Goal: Information Seeking & Learning: Learn about a topic

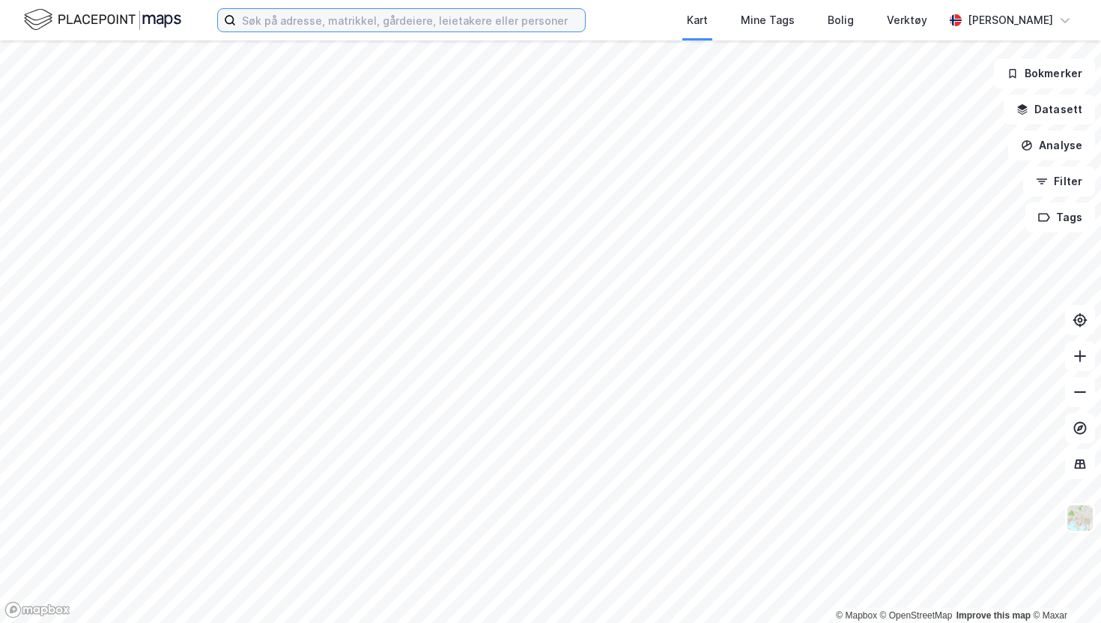
click at [566, 16] on input at bounding box center [410, 20] width 349 height 22
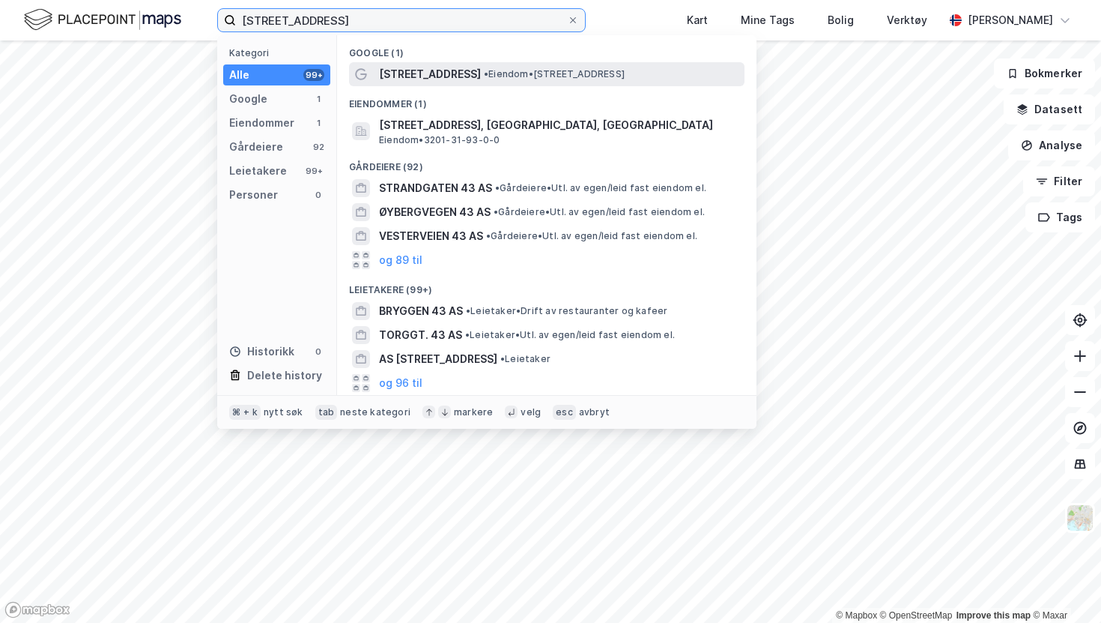
type input "[STREET_ADDRESS]"
click at [577, 70] on span "• Eiendom • [STREET_ADDRESS]" at bounding box center [554, 74] width 141 height 12
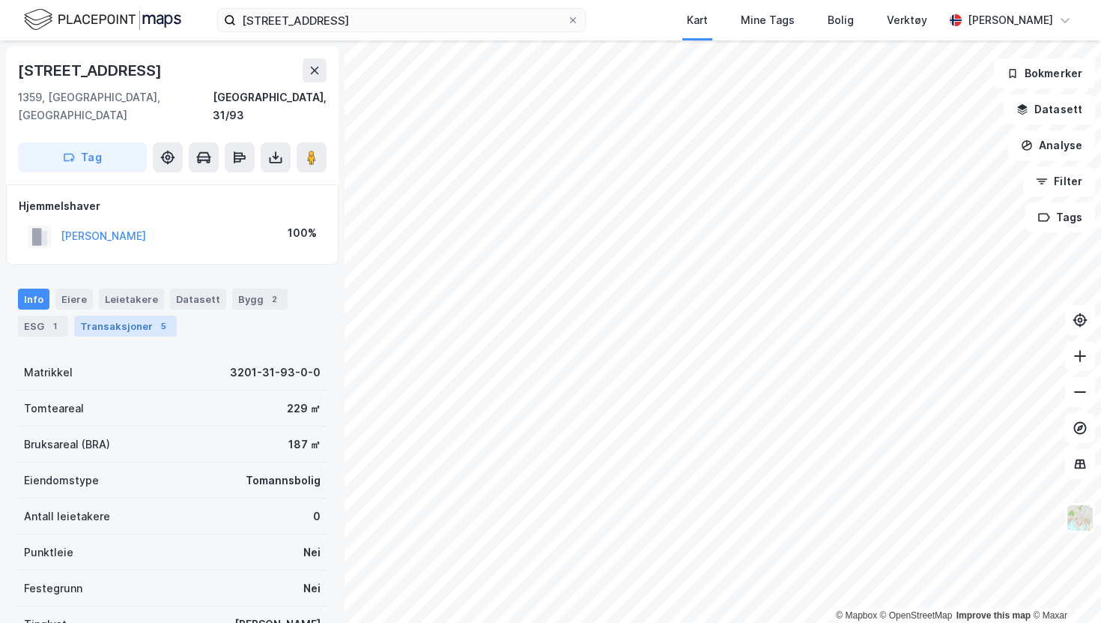
click at [123, 315] on div "Transaksjoner 5" at bounding box center [125, 325] width 103 height 21
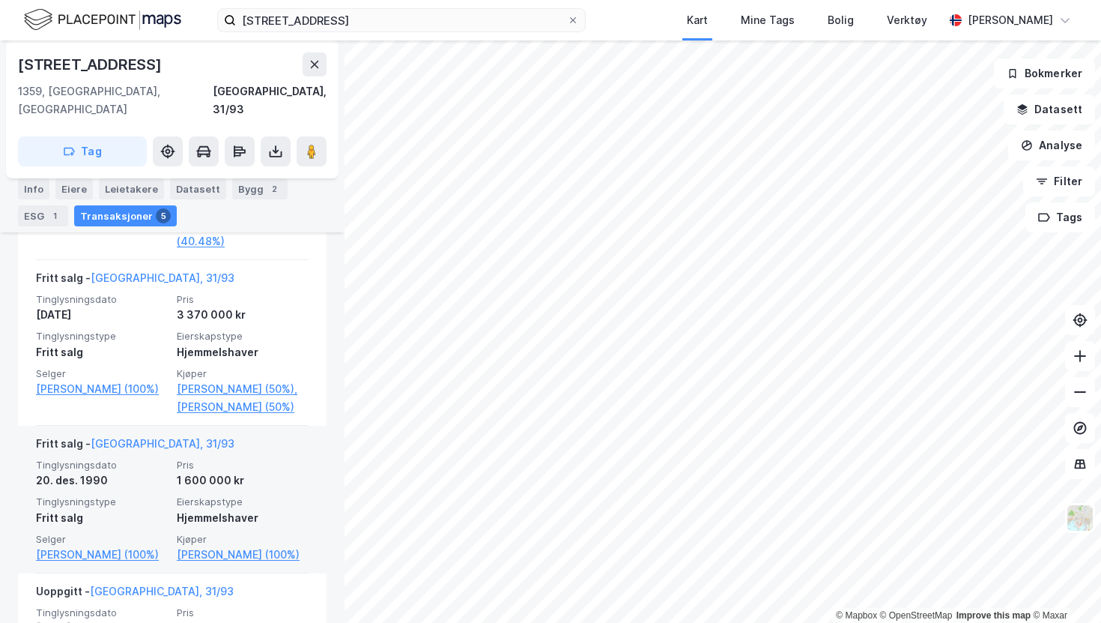
scroll to position [734, 0]
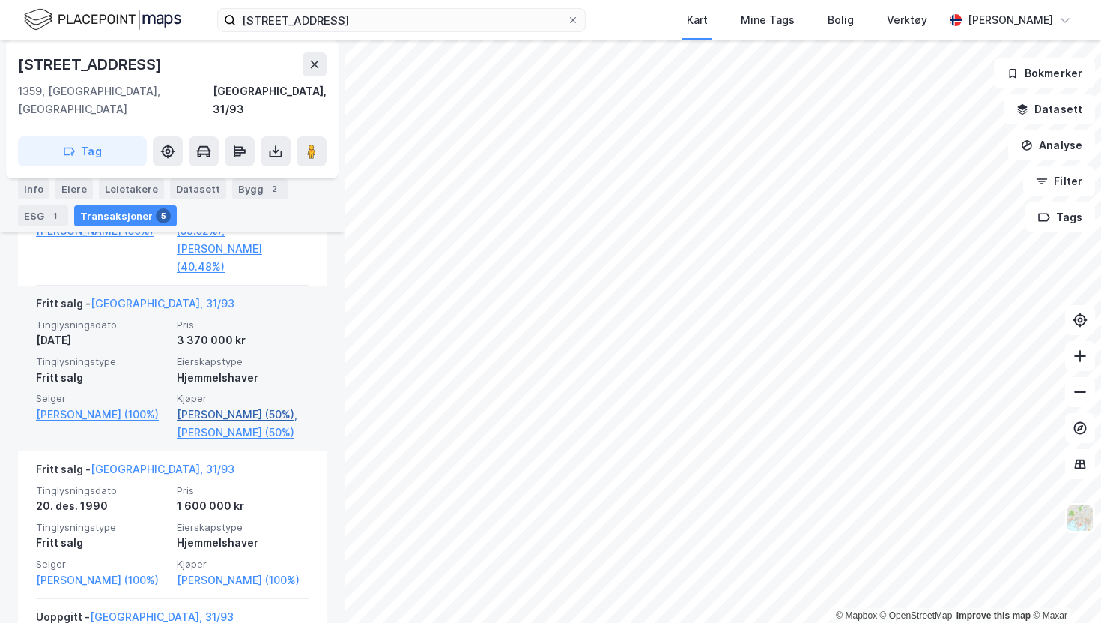
click at [223, 405] on link "[PERSON_NAME] (50%)," at bounding box center [243, 414] width 132 height 18
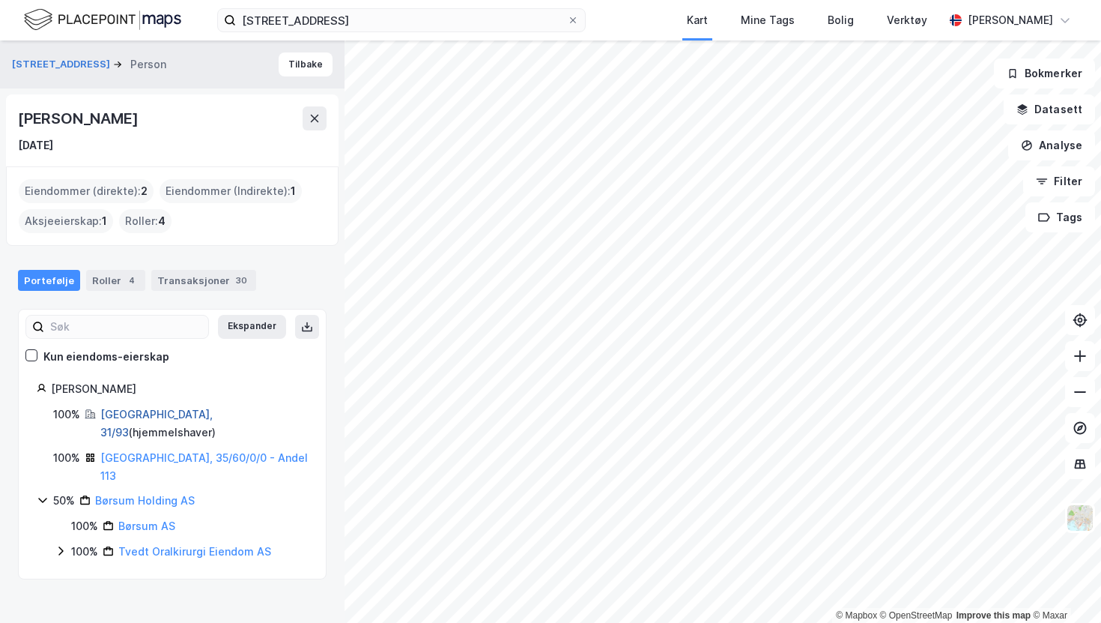
click at [156, 410] on link "[GEOGRAPHIC_DATA], 31/93" at bounding box center [156, 423] width 112 height 31
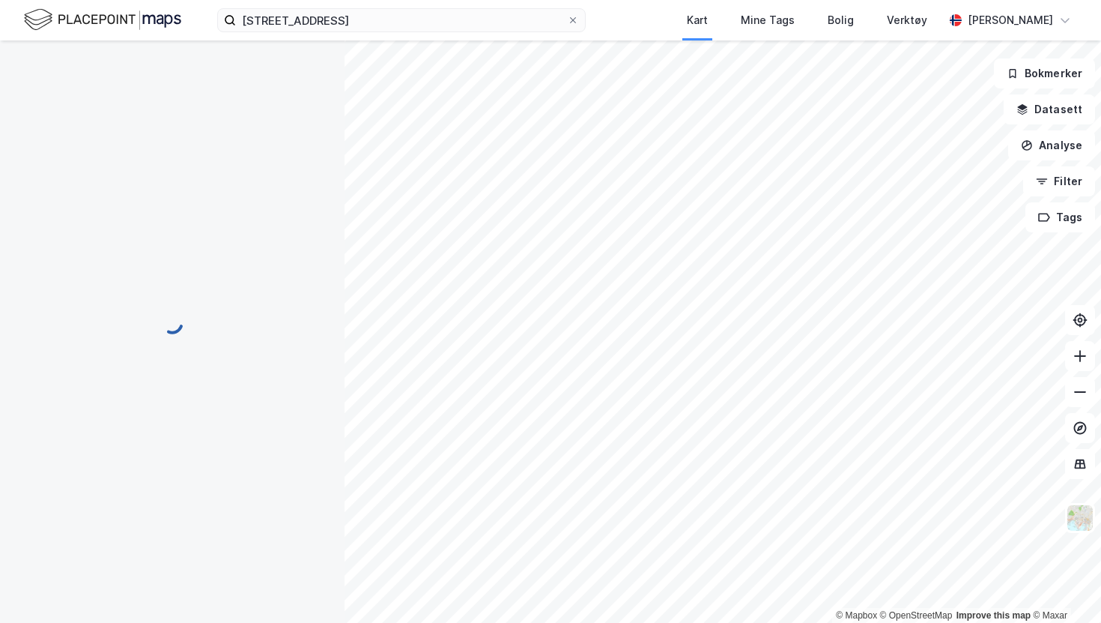
scroll to position [115, 0]
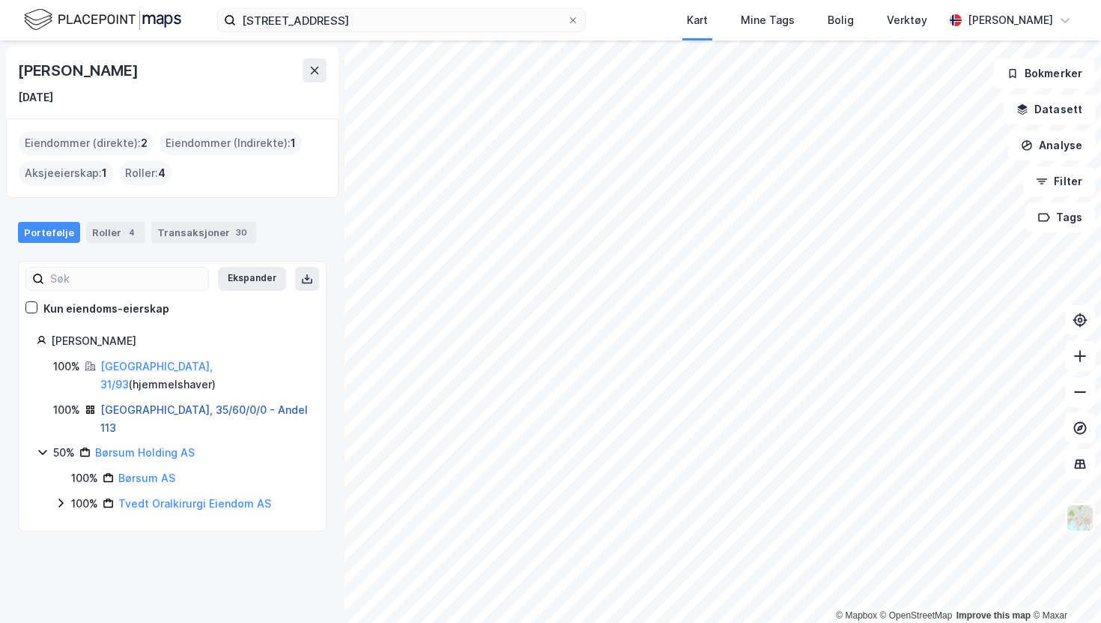
click at [174, 403] on link "[GEOGRAPHIC_DATA], 35/60/0/0 - Andel 113" at bounding box center [204, 418] width 208 height 31
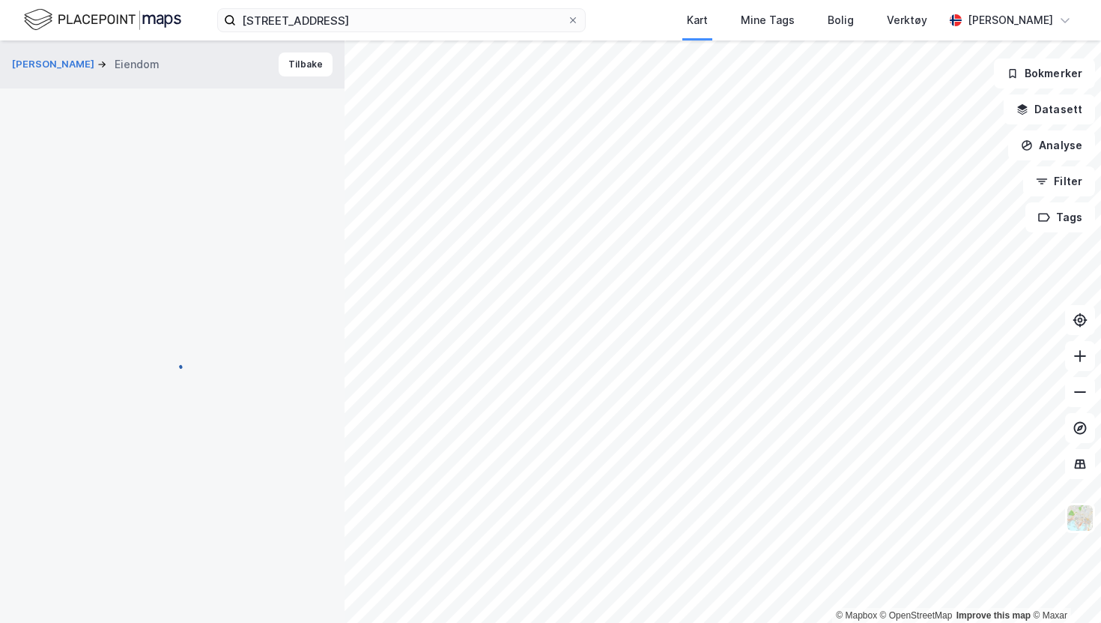
scroll to position [115, 0]
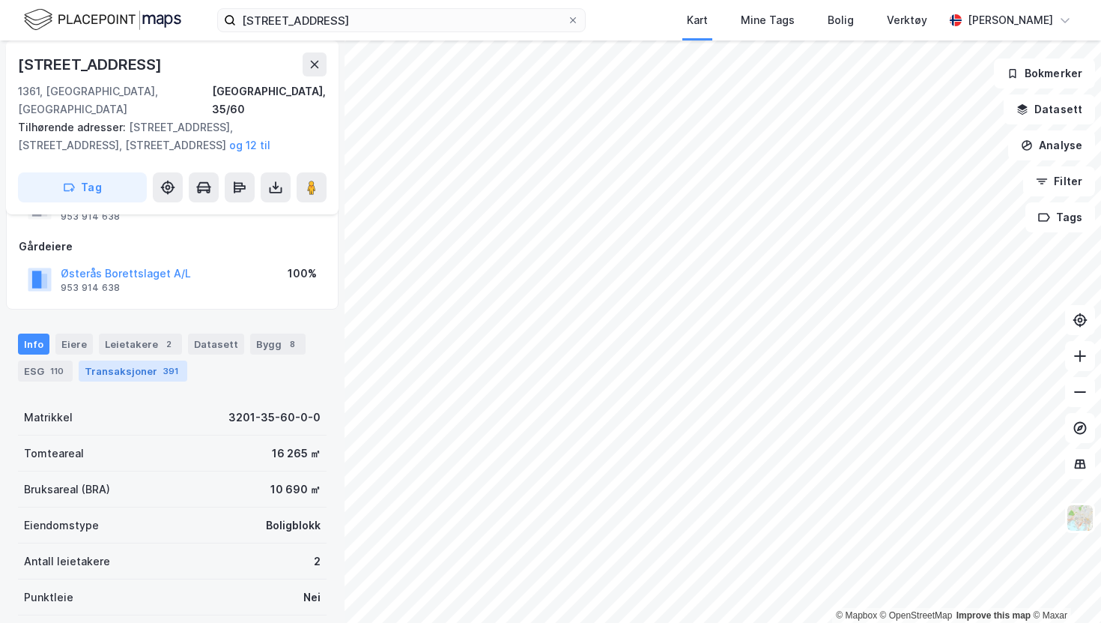
click at [125, 360] on div "Transaksjoner 391" at bounding box center [133, 370] width 109 height 21
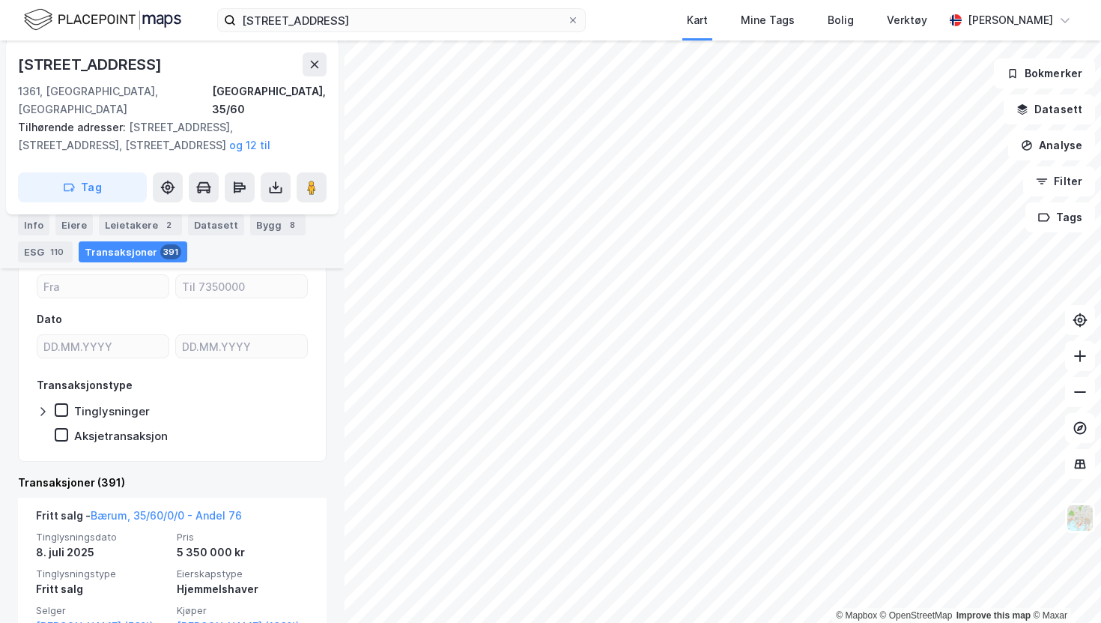
scroll to position [289, 0]
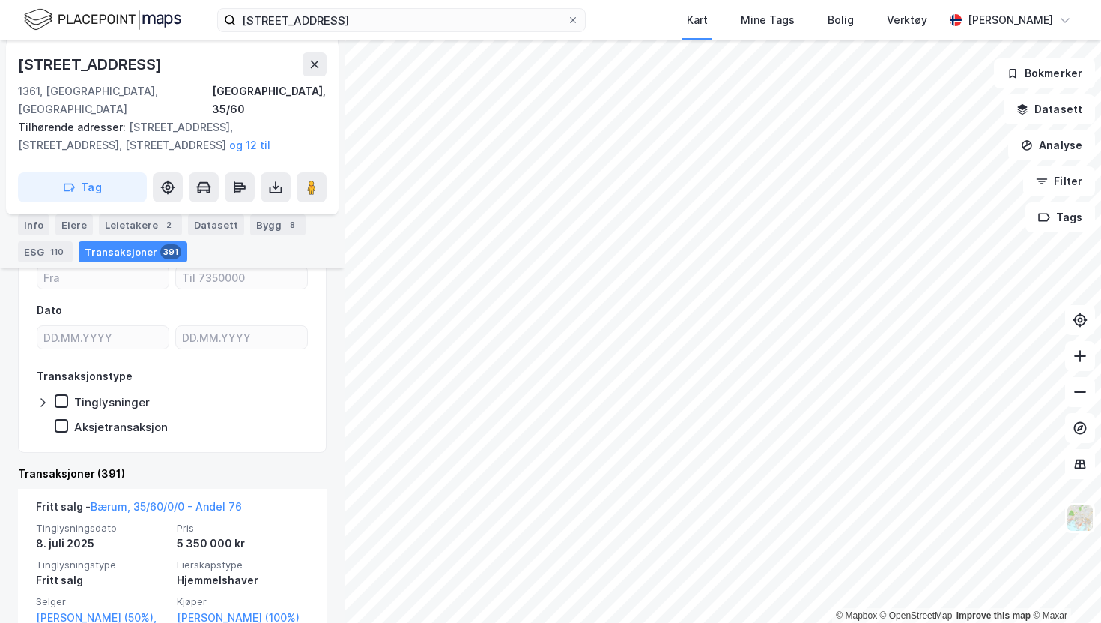
click at [121, 395] on div "Tinglysninger" at bounding box center [112, 402] width 76 height 14
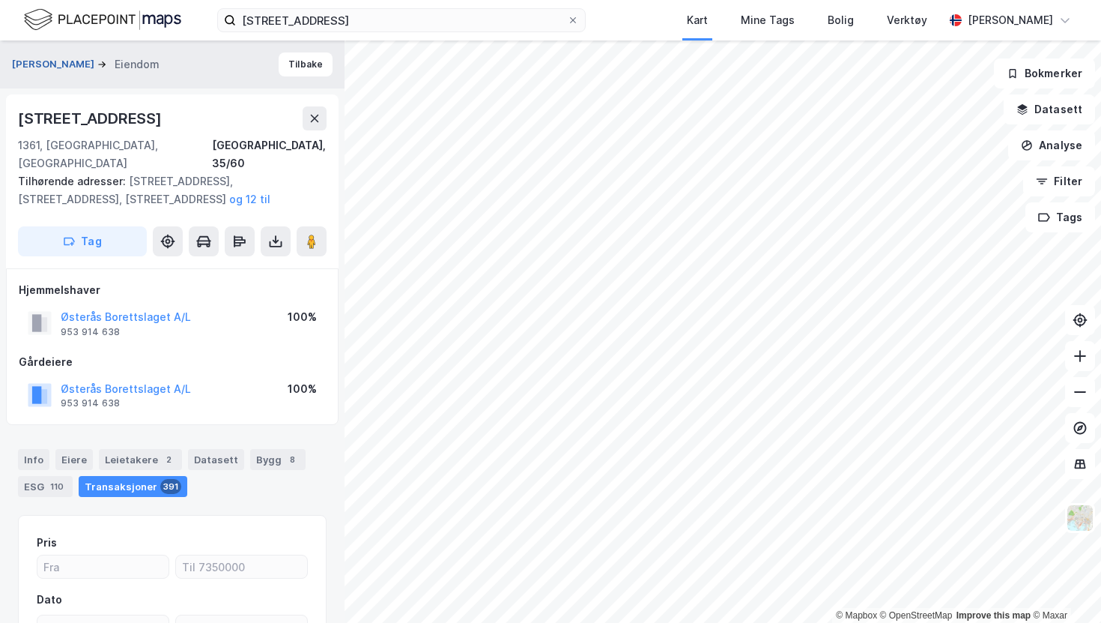
click at [97, 58] on button "[PERSON_NAME]" at bounding box center [54, 64] width 85 height 15
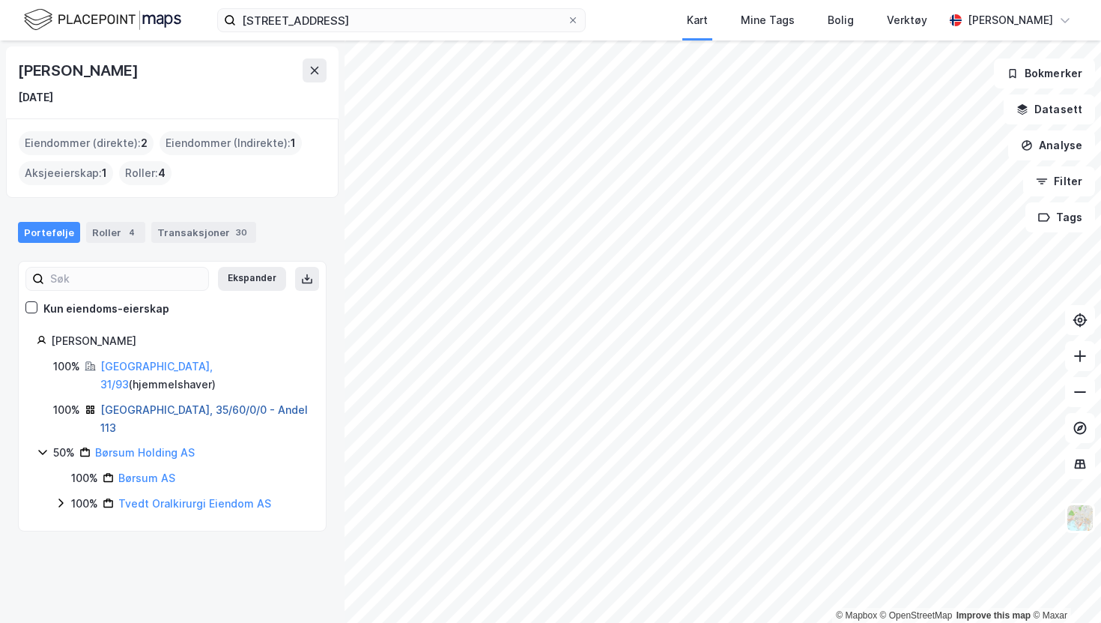
click at [220, 403] on link "[GEOGRAPHIC_DATA], 35/60/0/0 - Andel 113" at bounding box center [204, 418] width 208 height 31
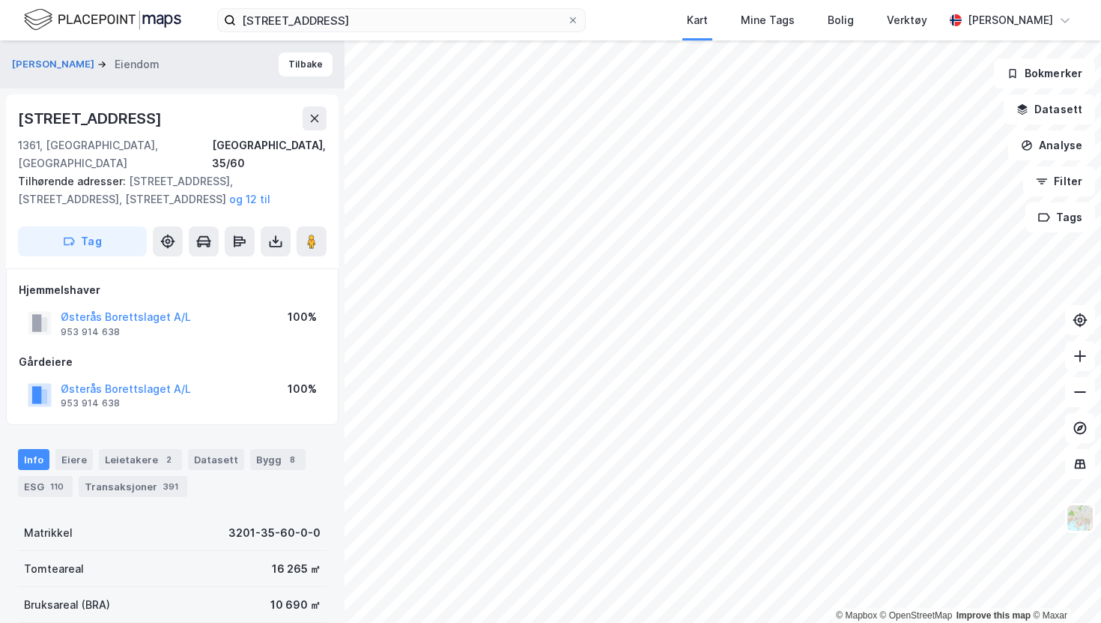
scroll to position [31, 0]
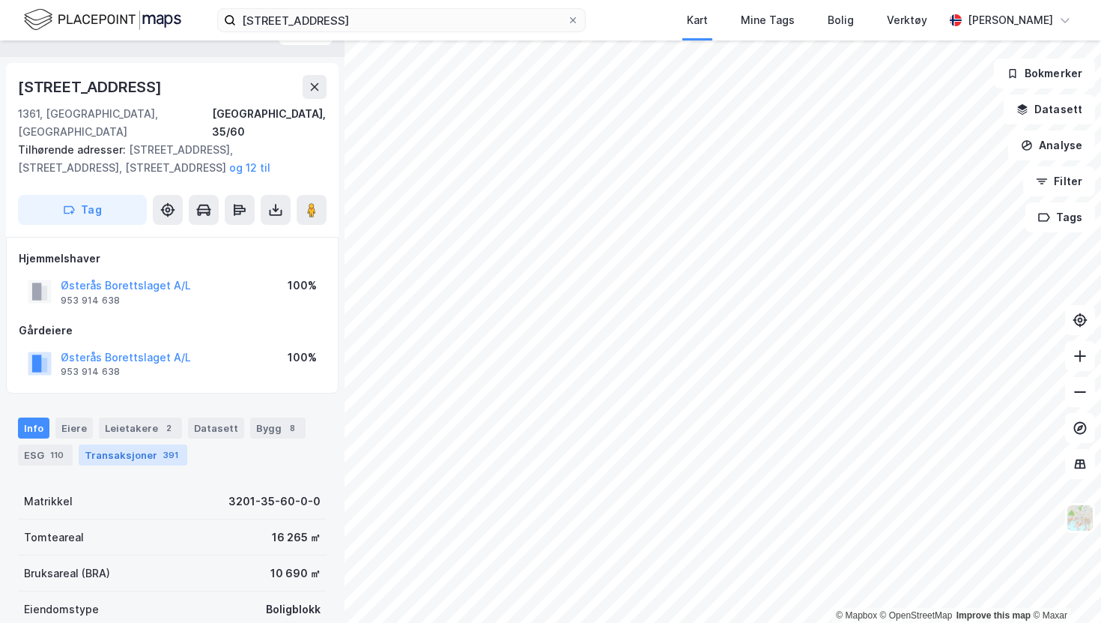
click at [163, 447] on div "391" at bounding box center [170, 454] width 21 height 15
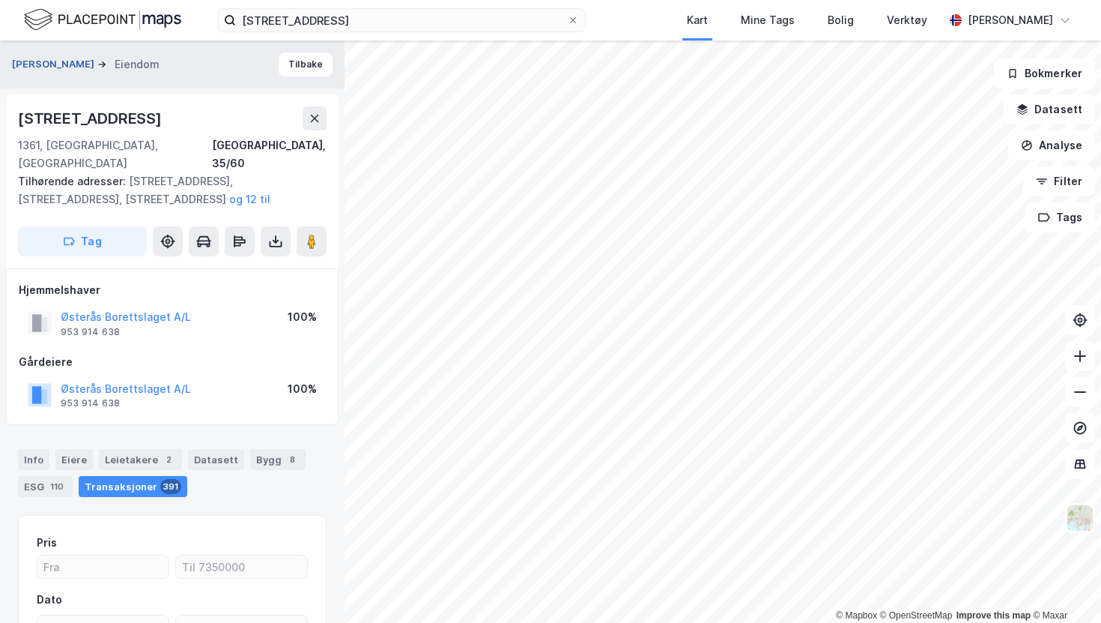
click at [97, 66] on button "[PERSON_NAME]" at bounding box center [54, 64] width 85 height 15
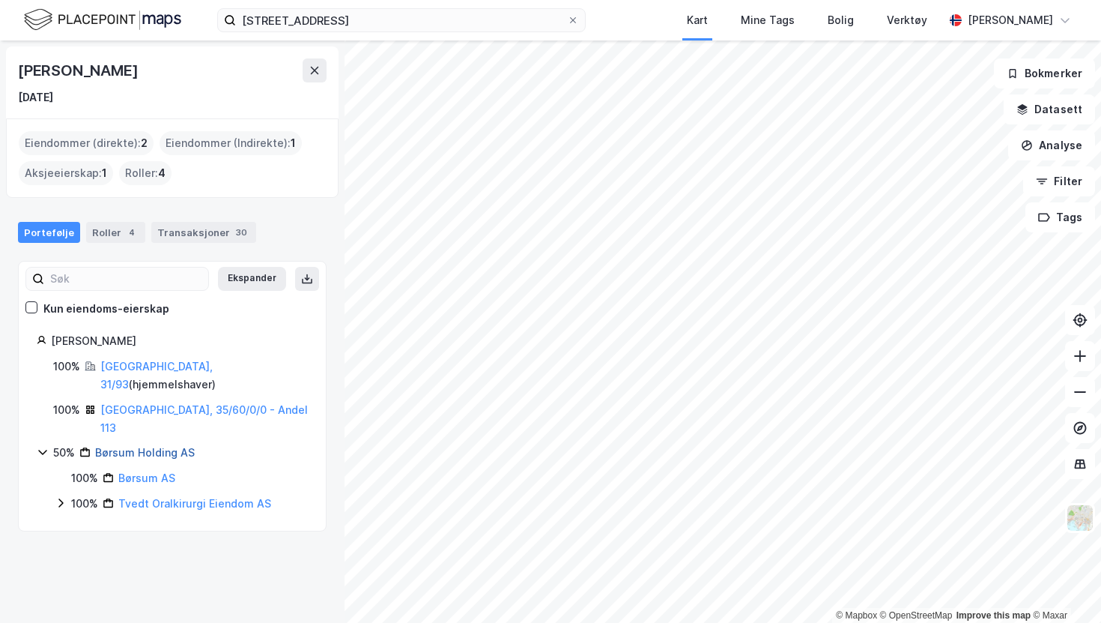
click at [163, 446] on link "Børsum Holding AS" at bounding box center [145, 452] width 100 height 13
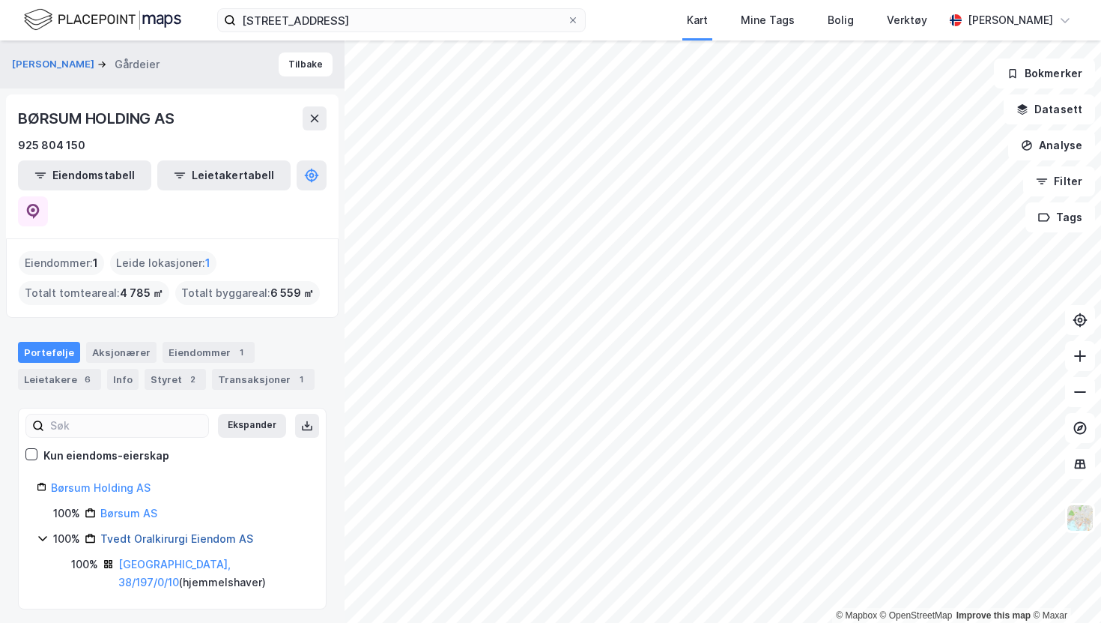
click at [193, 532] on link "Tvedt Oralkirurgi Eiendom AS" at bounding box center [176, 538] width 153 height 13
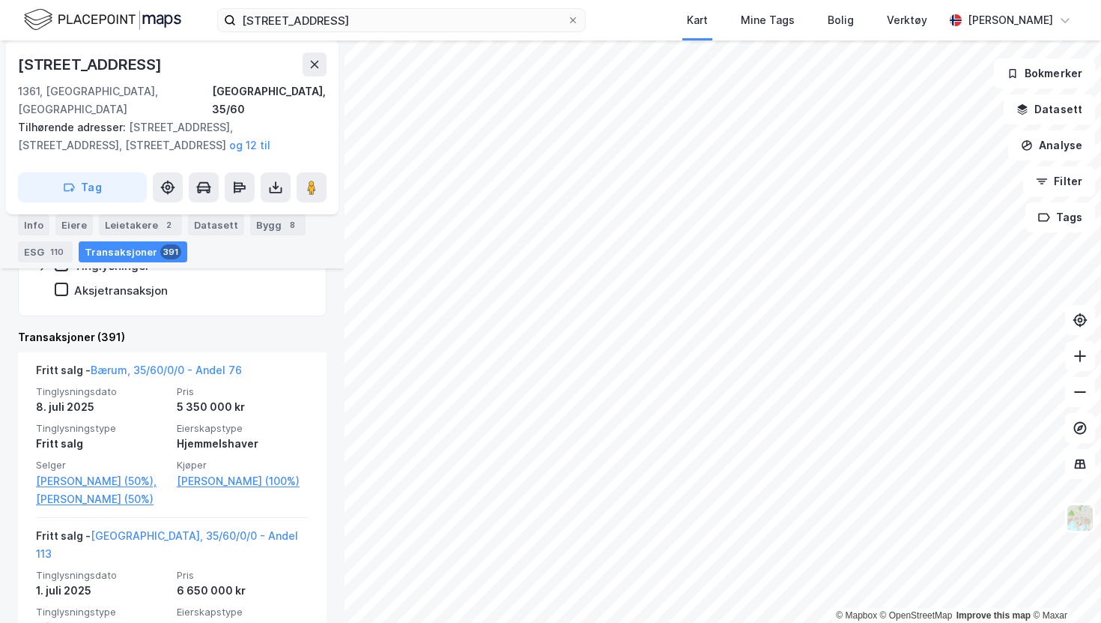
scroll to position [378, 0]
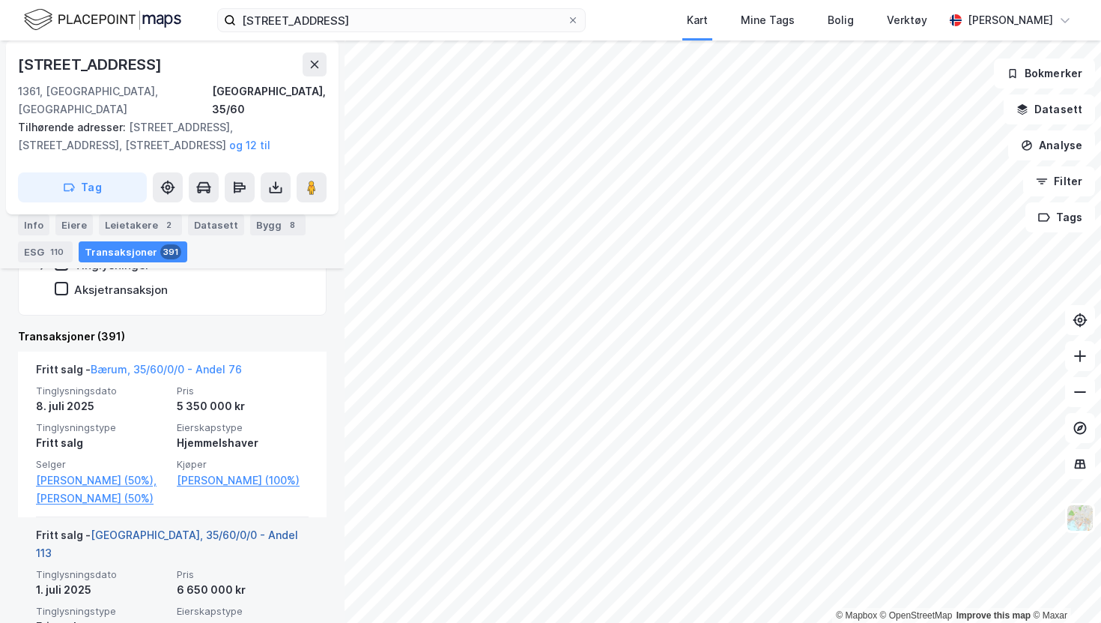
click at [213, 531] on link "[GEOGRAPHIC_DATA], 35/60/0/0 - Andel 113" at bounding box center [167, 543] width 262 height 31
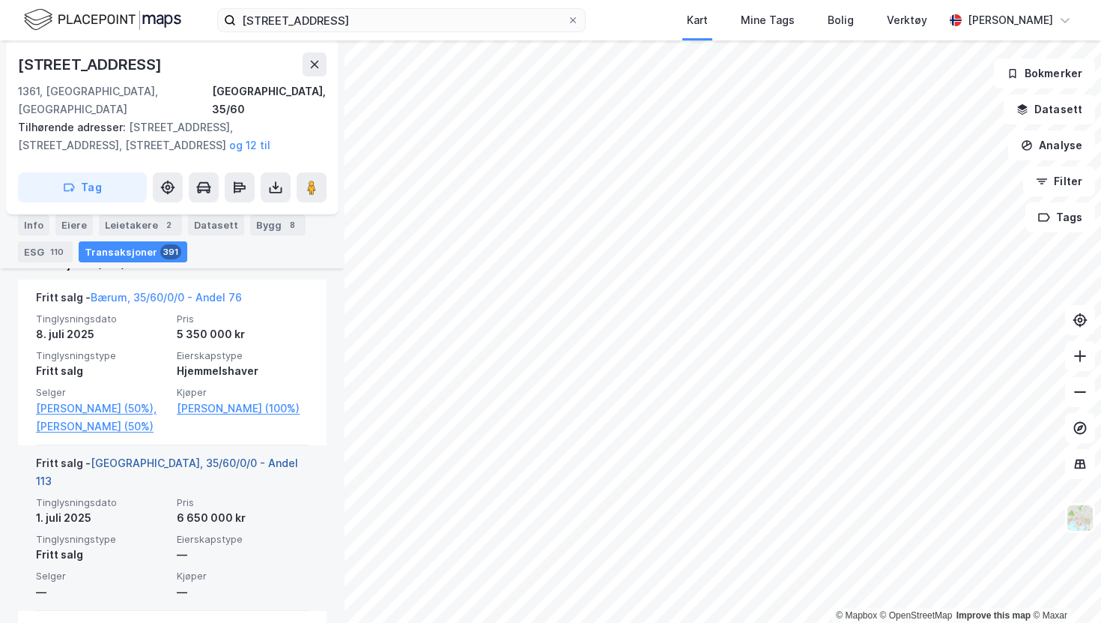
scroll to position [453, 0]
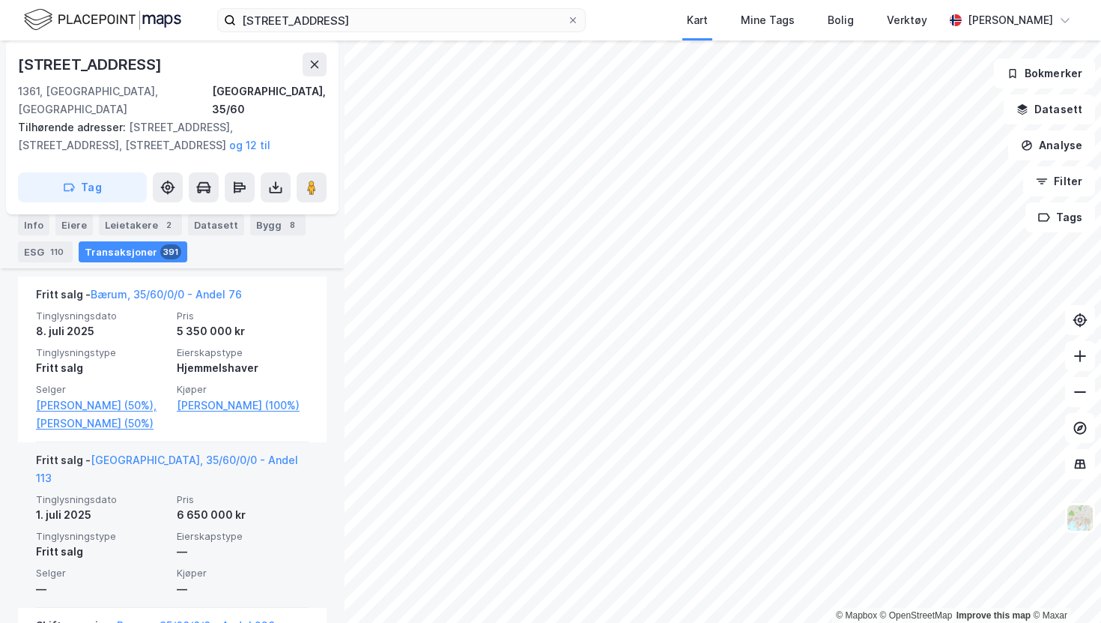
click at [223, 530] on span "Eierskapstype" at bounding box center [243, 536] width 132 height 13
click at [230, 458] on link "[GEOGRAPHIC_DATA], 35/60/0/0 - Andel 113" at bounding box center [167, 468] width 262 height 31
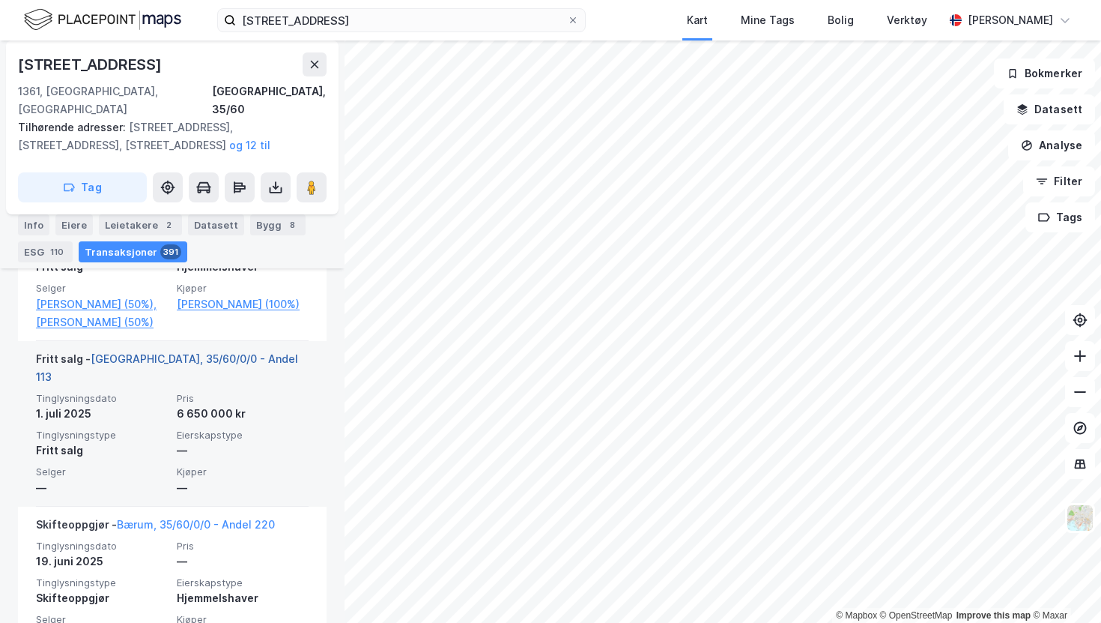
scroll to position [542, 0]
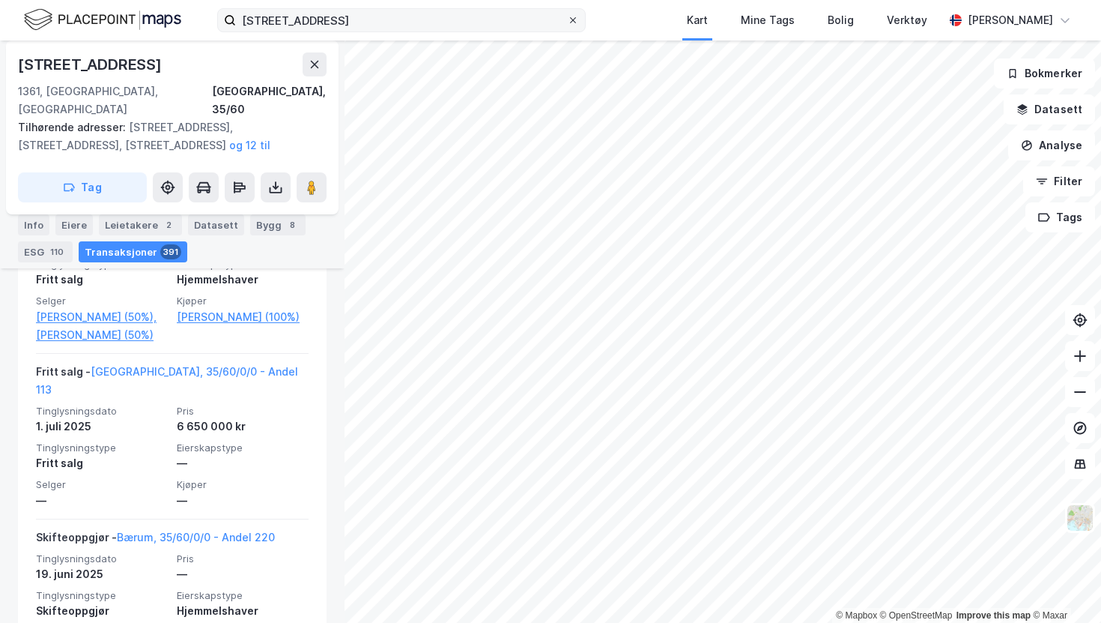
click at [569, 19] on icon at bounding box center [573, 20] width 9 height 9
click at [558, 19] on input "[STREET_ADDRESS]" at bounding box center [401, 20] width 331 height 22
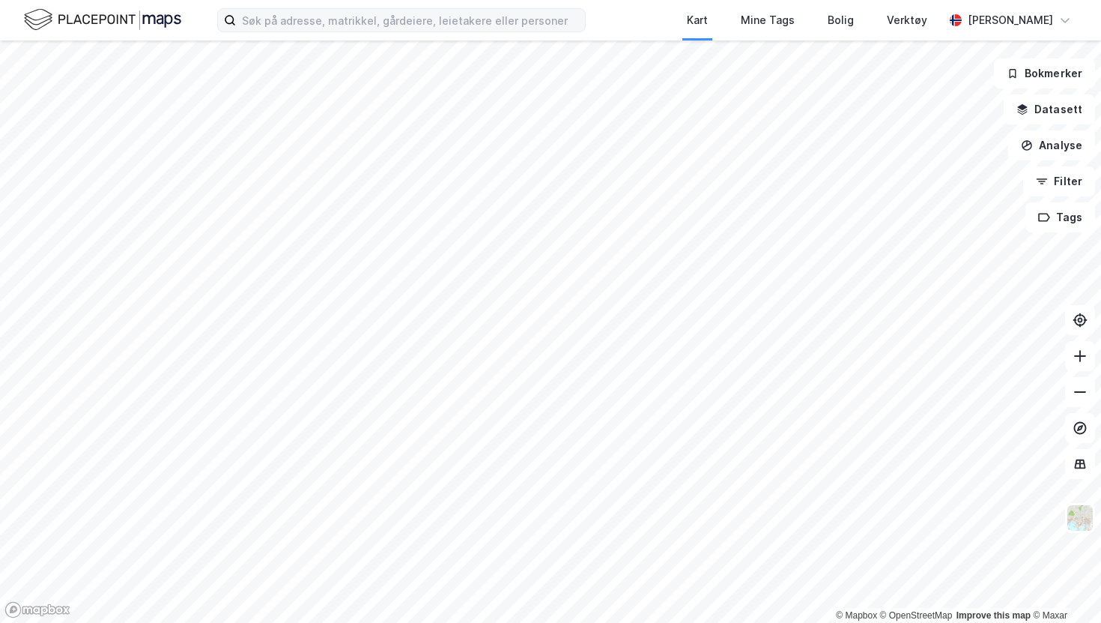
click at [620, 21] on div "Kart Mine Tags Bolig Verktøy [PERSON_NAME]" at bounding box center [550, 20] width 1101 height 40
click at [423, 10] on input at bounding box center [410, 20] width 349 height 22
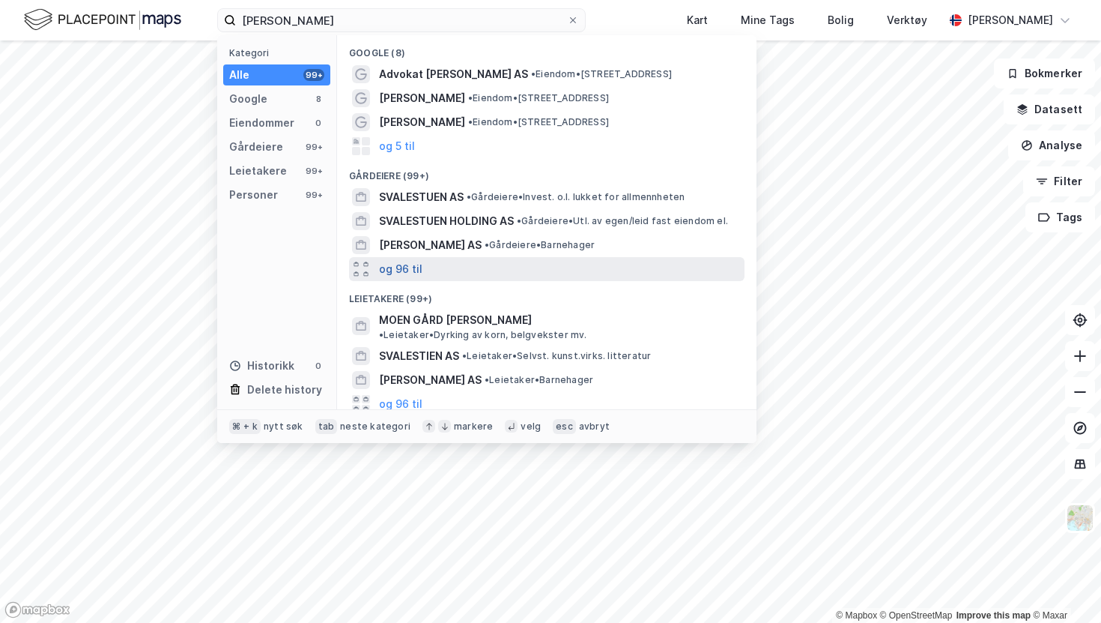
click at [412, 269] on button "og 96 til" at bounding box center [400, 269] width 43 height 18
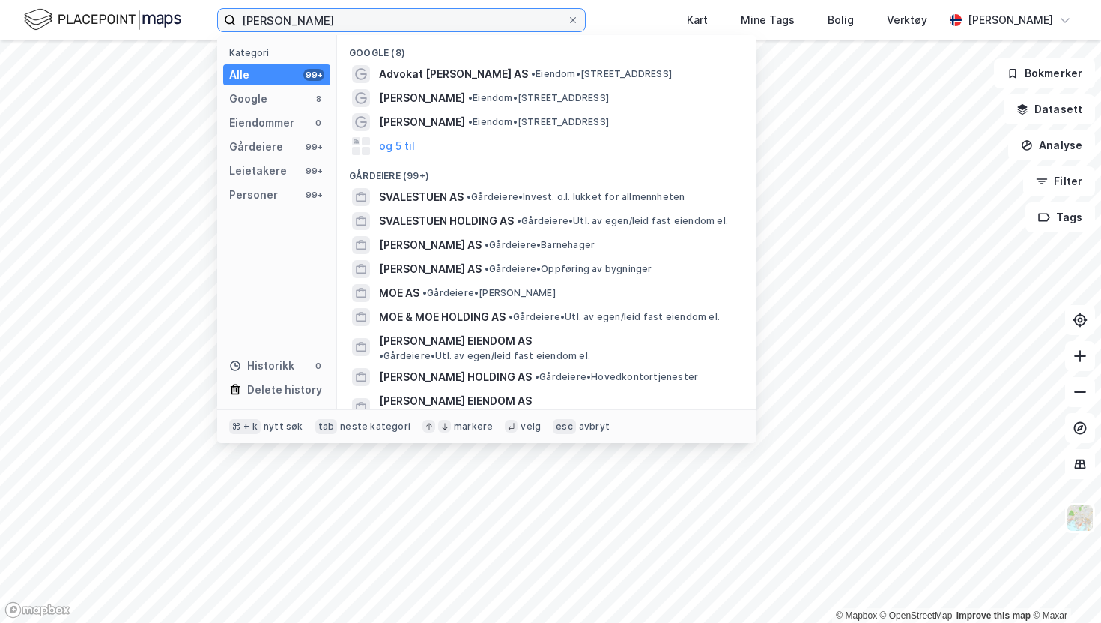
click at [282, 19] on input "[PERSON_NAME]" at bounding box center [401, 20] width 331 height 22
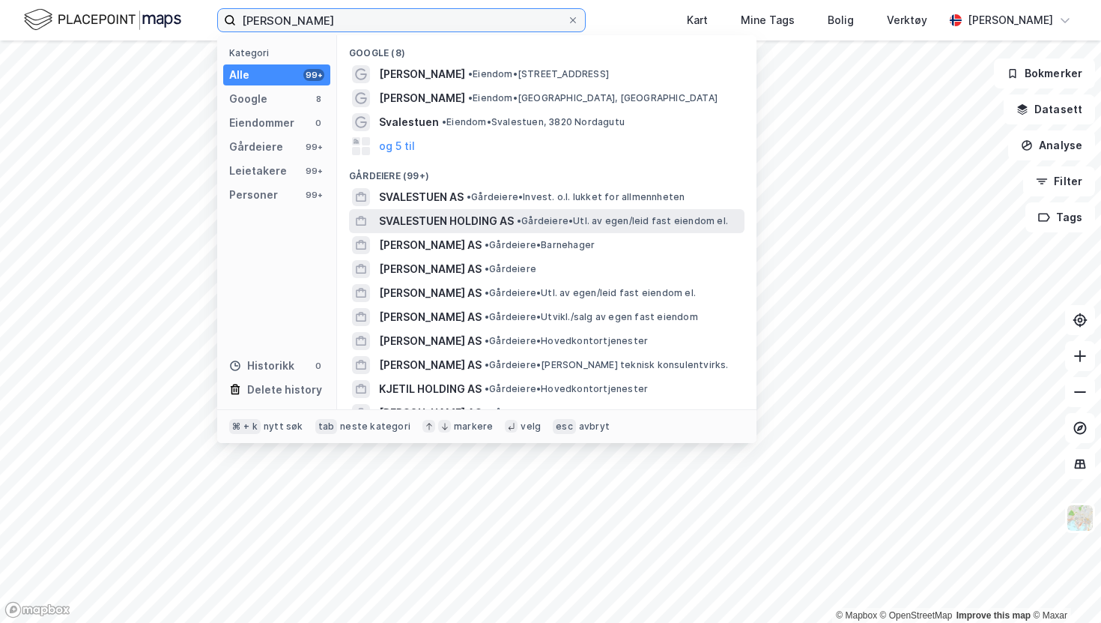
type input "[PERSON_NAME]"
click at [480, 218] on span "SVALESTUEN HOLDING AS" at bounding box center [446, 221] width 135 height 18
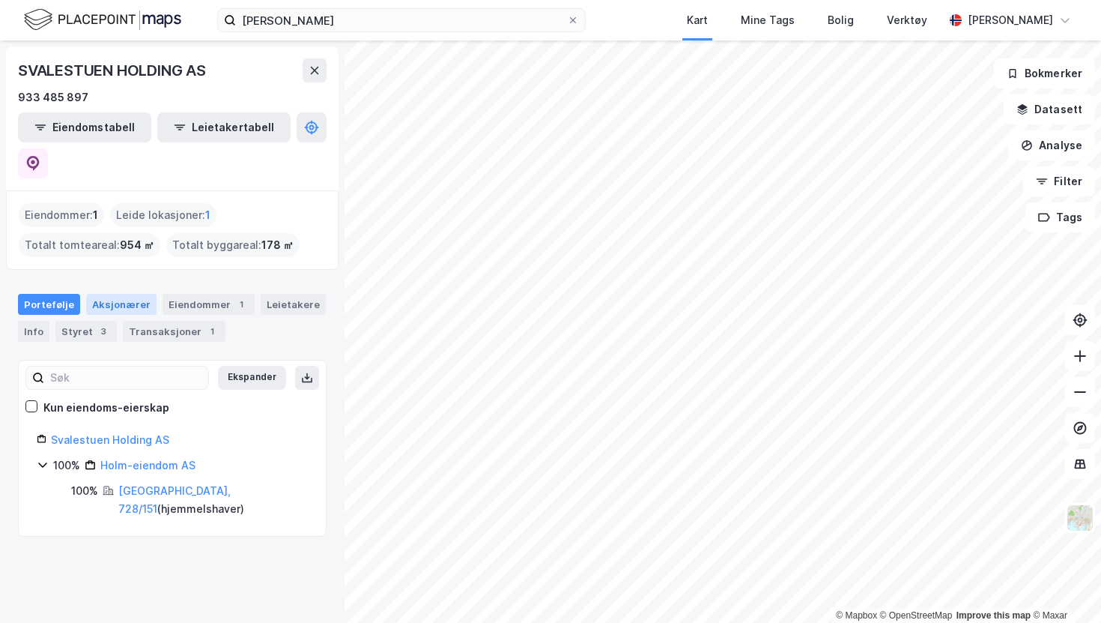
click at [129, 294] on div "Aksjonærer" at bounding box center [121, 304] width 70 height 21
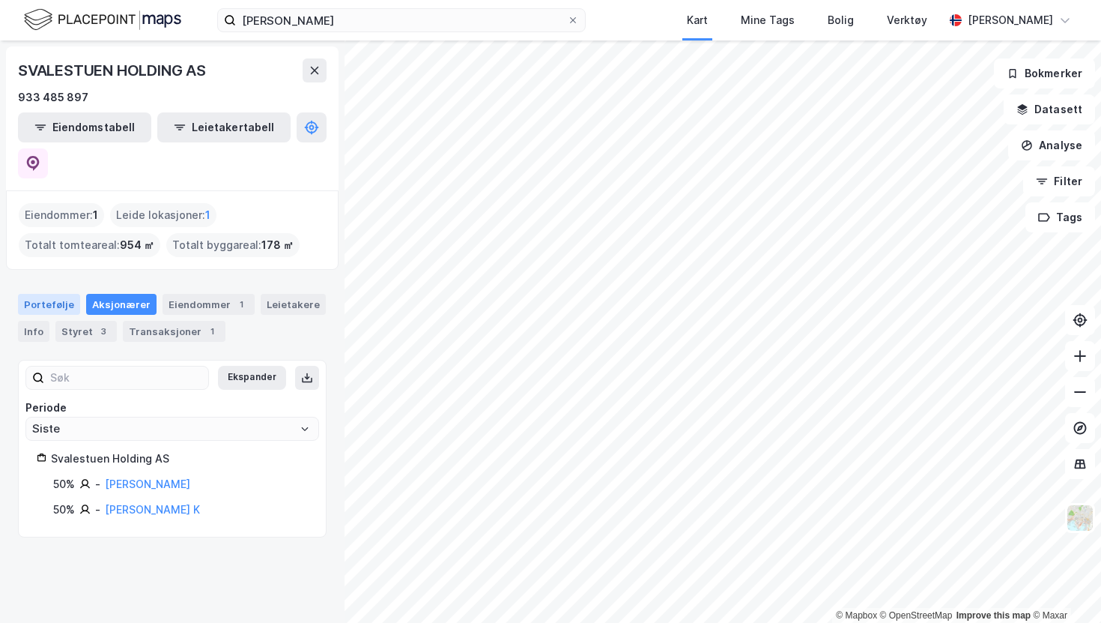
click at [54, 294] on div "Portefølje" at bounding box center [49, 304] width 62 height 21
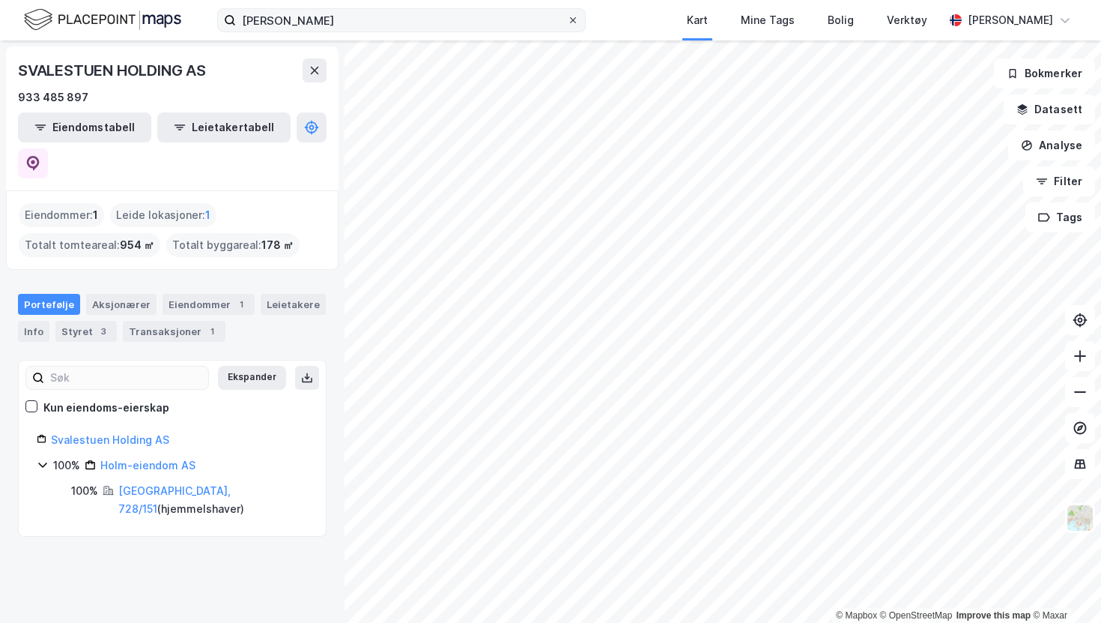
click at [569, 14] on div at bounding box center [573, 20] width 9 height 12
click at [554, 13] on input "[PERSON_NAME]" at bounding box center [401, 20] width 331 height 22
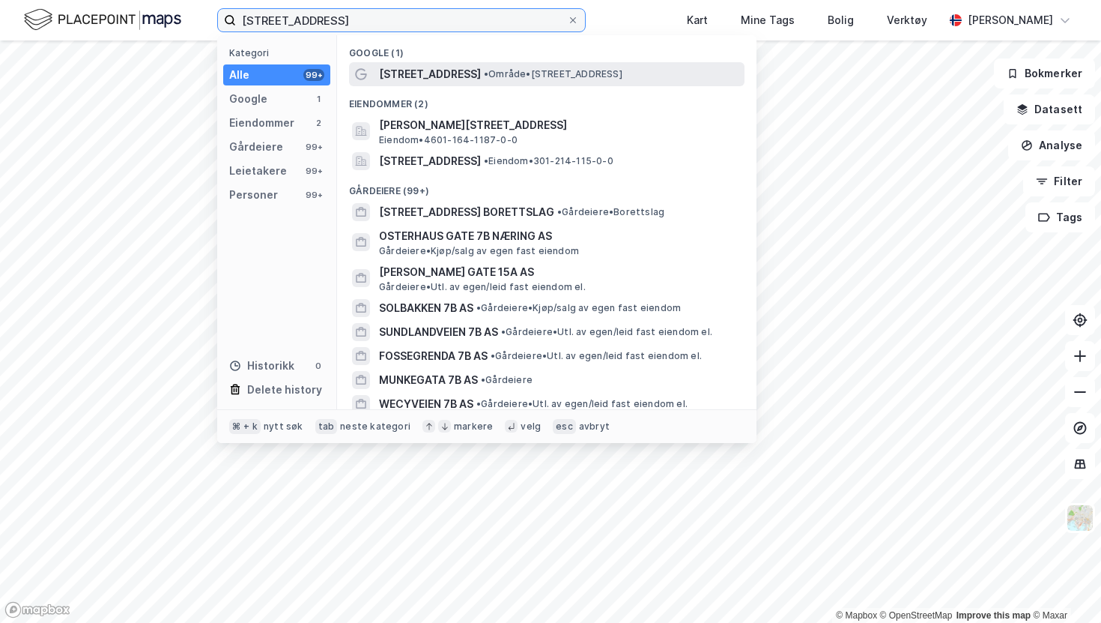
type input "[STREET_ADDRESS]"
click at [603, 68] on span "• Område • [STREET_ADDRESS]" at bounding box center [553, 74] width 139 height 12
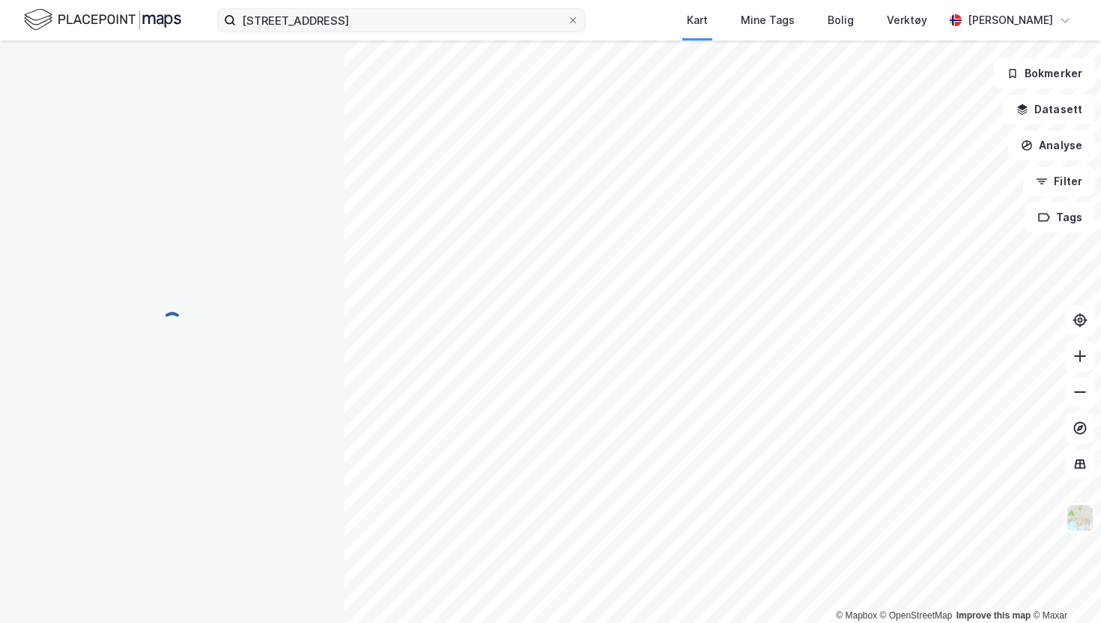
scroll to position [89, 0]
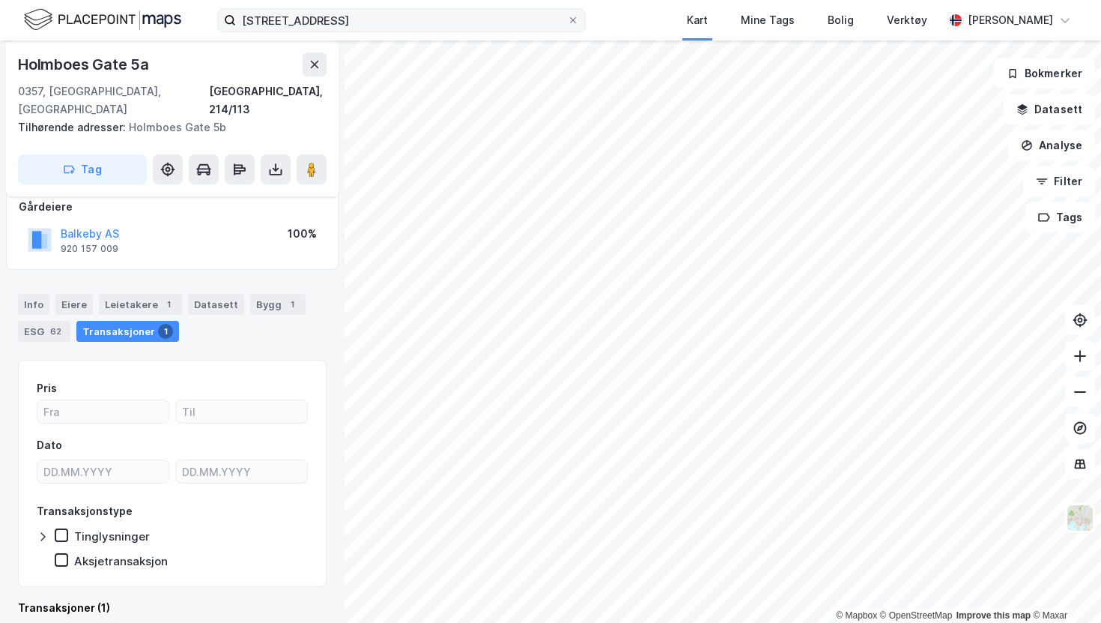
scroll to position [89, 0]
click at [196, 118] on div "Tilhørende adresser: [STREET_ADDRESS]" at bounding box center [166, 127] width 297 height 18
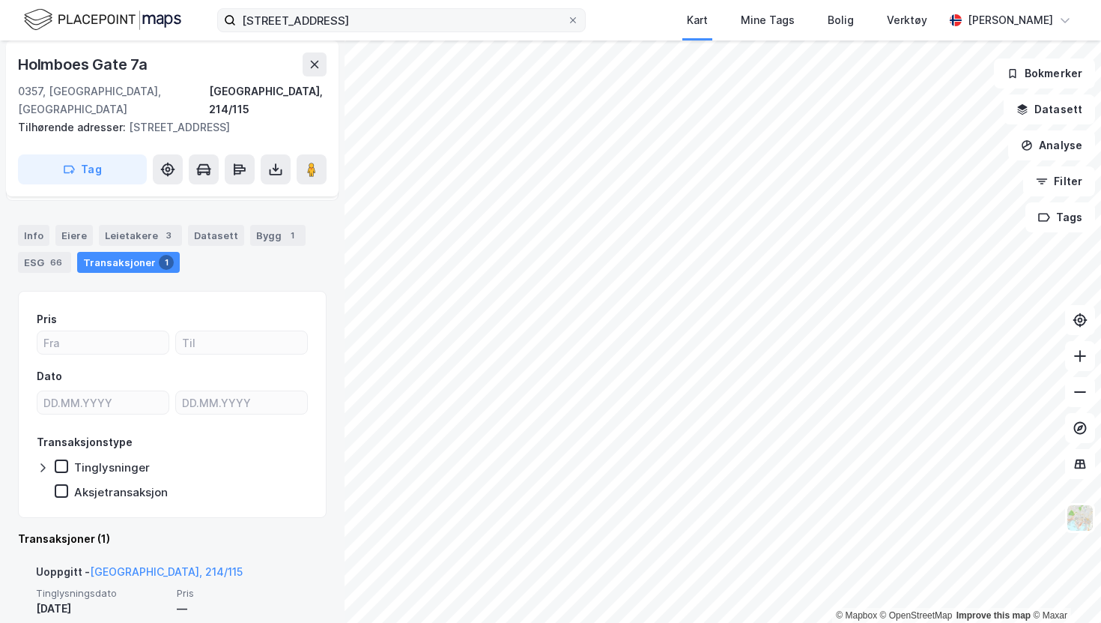
scroll to position [69, 0]
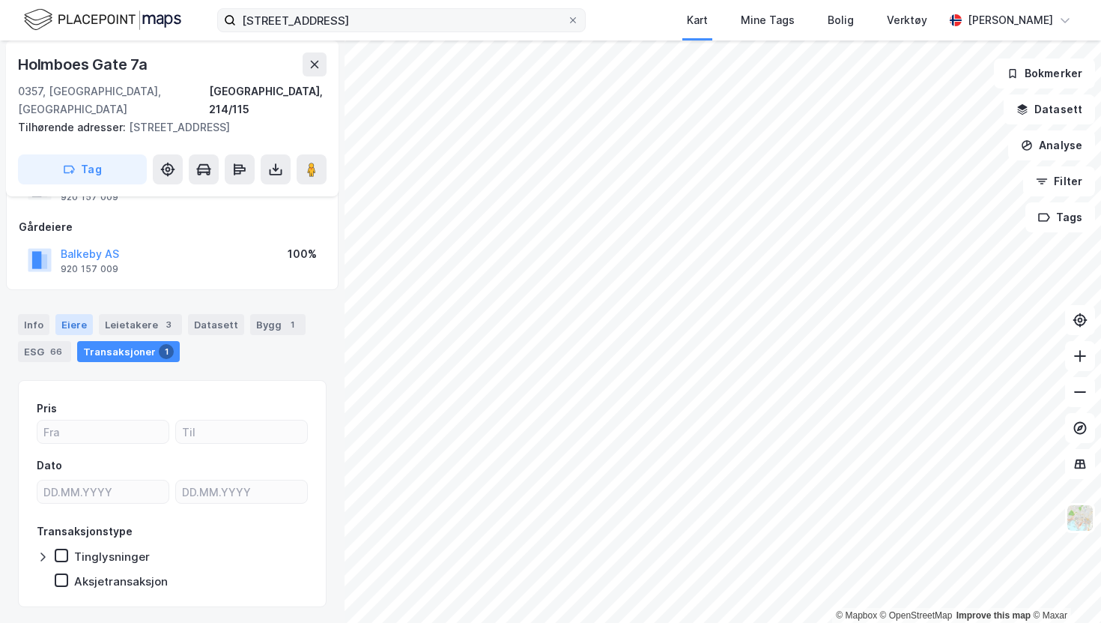
click at [81, 314] on div "Eiere" at bounding box center [73, 324] width 37 height 21
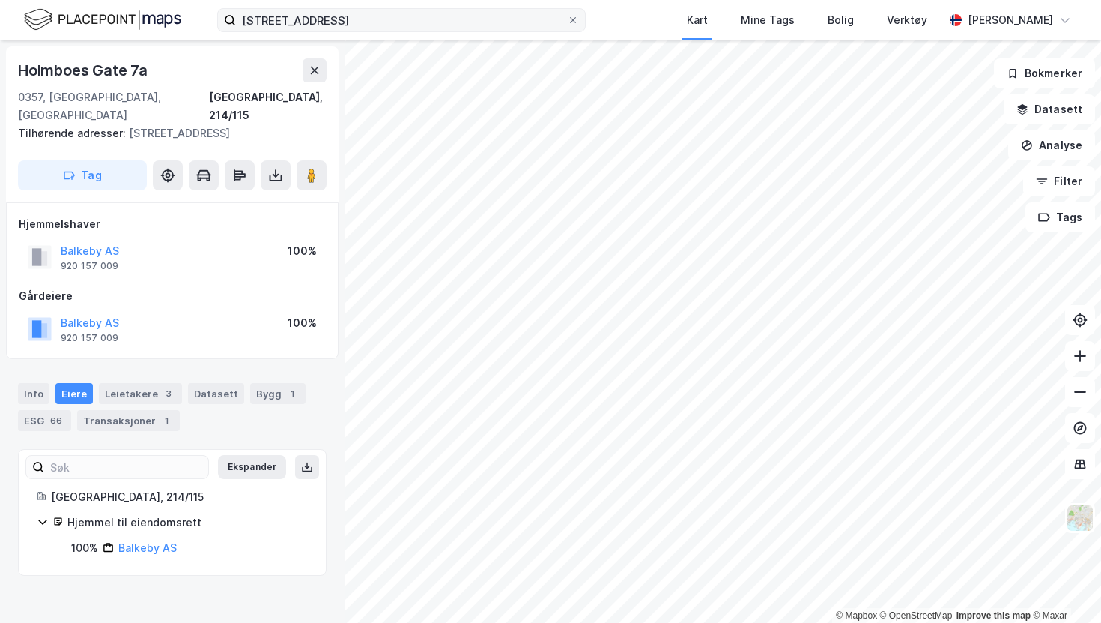
click at [35, 365] on div "Info [PERSON_NAME] 3 Datasett Bygg 1 ESG 66 Transaksjoner 1" at bounding box center [172, 401] width 345 height 72
click at [36, 383] on div "Info" at bounding box center [33, 393] width 31 height 21
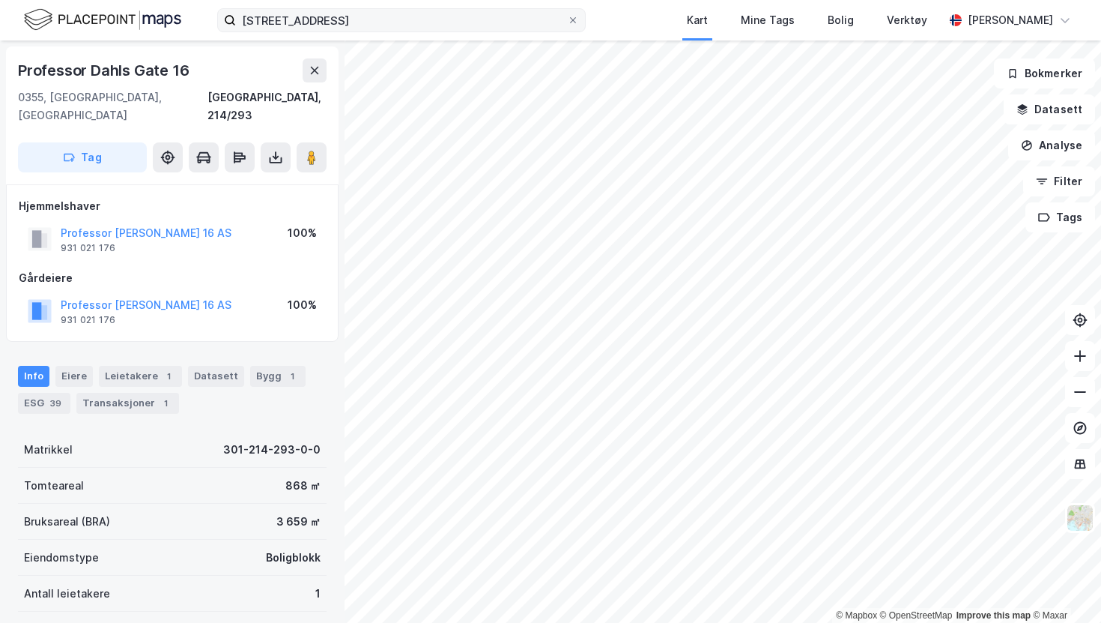
scroll to position [69, 0]
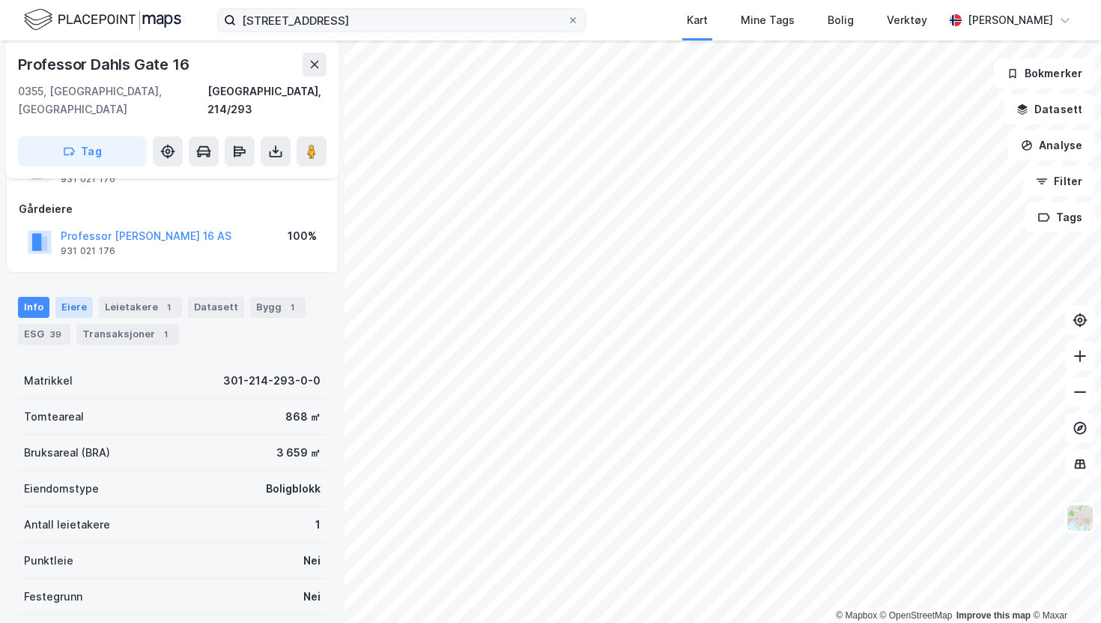
click at [76, 297] on div "Eiere" at bounding box center [73, 307] width 37 height 21
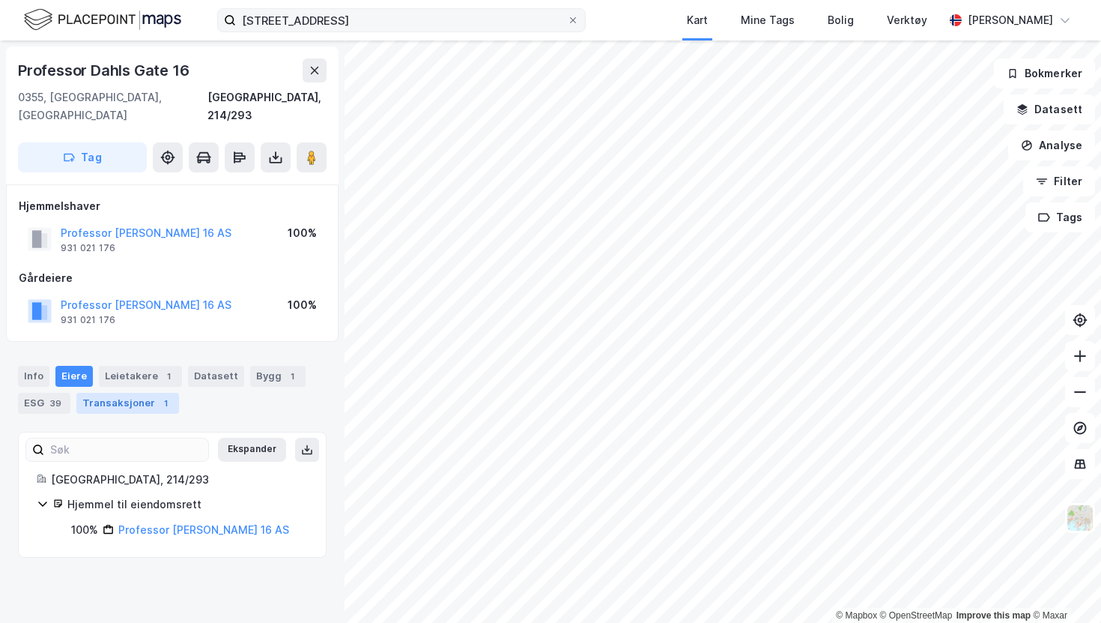
click at [124, 393] on div "Transaksjoner 1" at bounding box center [127, 403] width 103 height 21
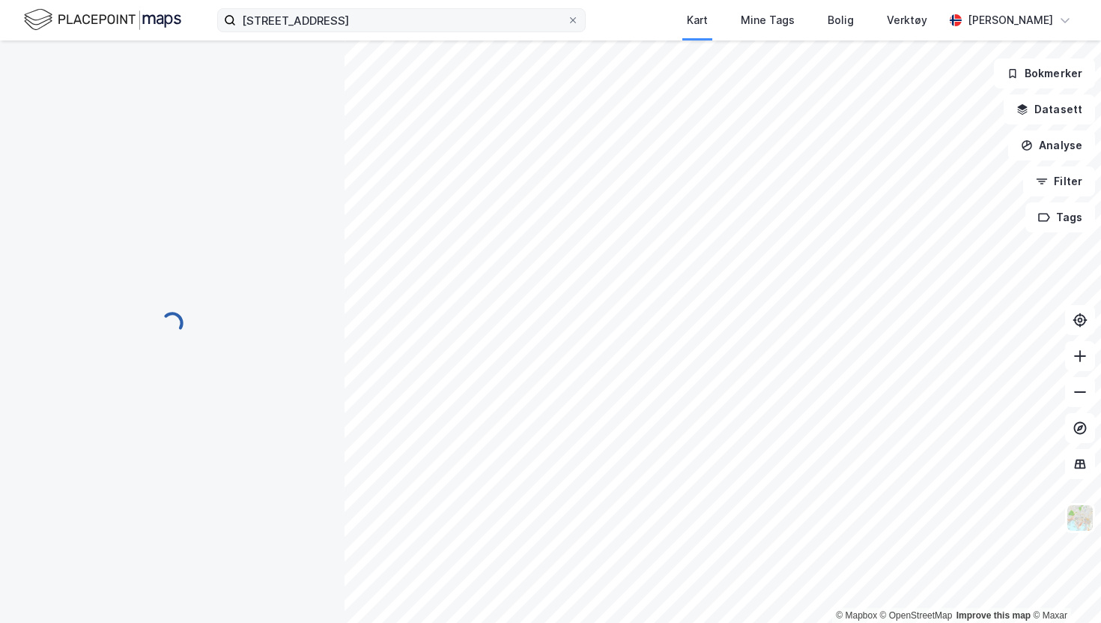
scroll to position [2, 0]
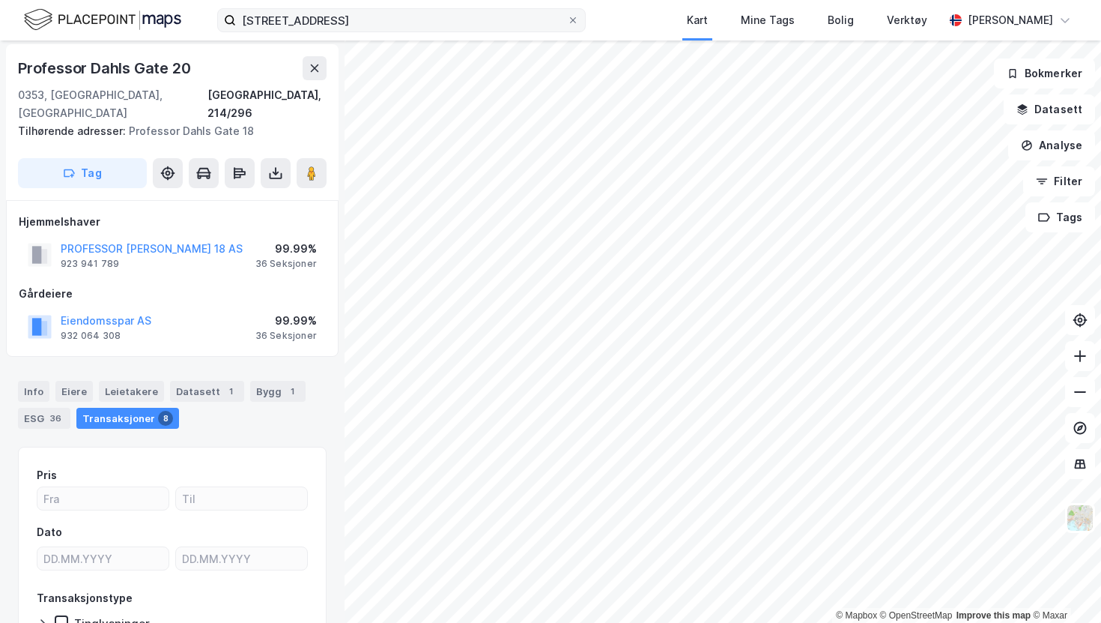
click at [566, 21] on label "[STREET_ADDRESS]" at bounding box center [401, 20] width 369 height 24
click at [566, 21] on input "[STREET_ADDRESS]" at bounding box center [401, 20] width 331 height 22
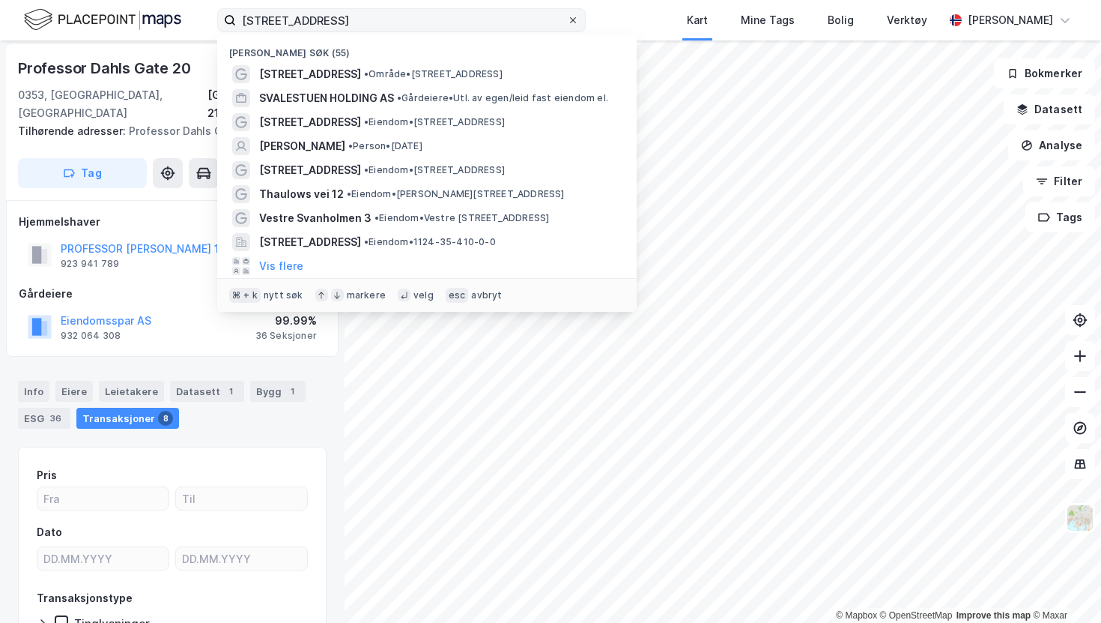
click at [569, 19] on icon at bounding box center [573, 20] width 9 height 9
click at [552, 19] on input "[STREET_ADDRESS]" at bounding box center [401, 20] width 331 height 22
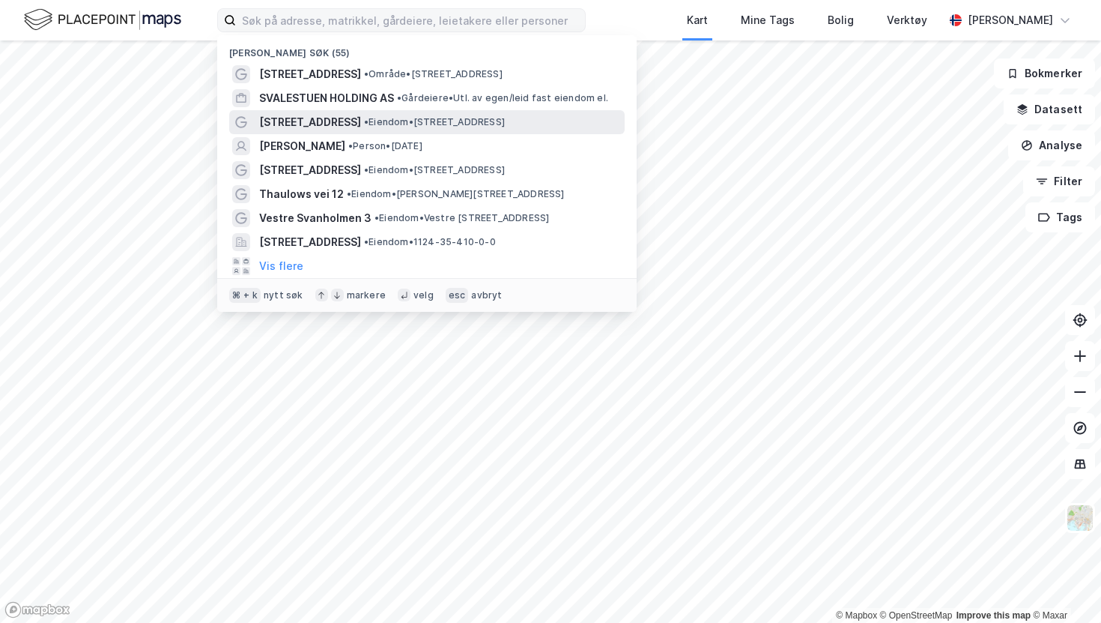
click at [429, 115] on div "[STREET_ADDRESS] • Eiendom • [STREET_ADDRESS]" at bounding box center [440, 122] width 363 height 18
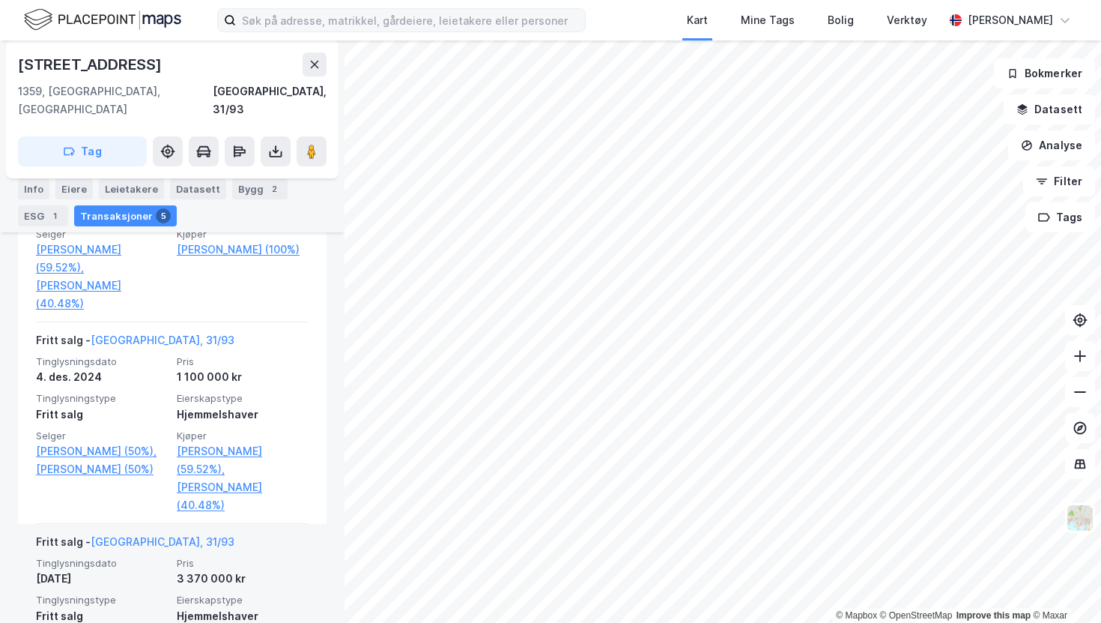
scroll to position [480, 0]
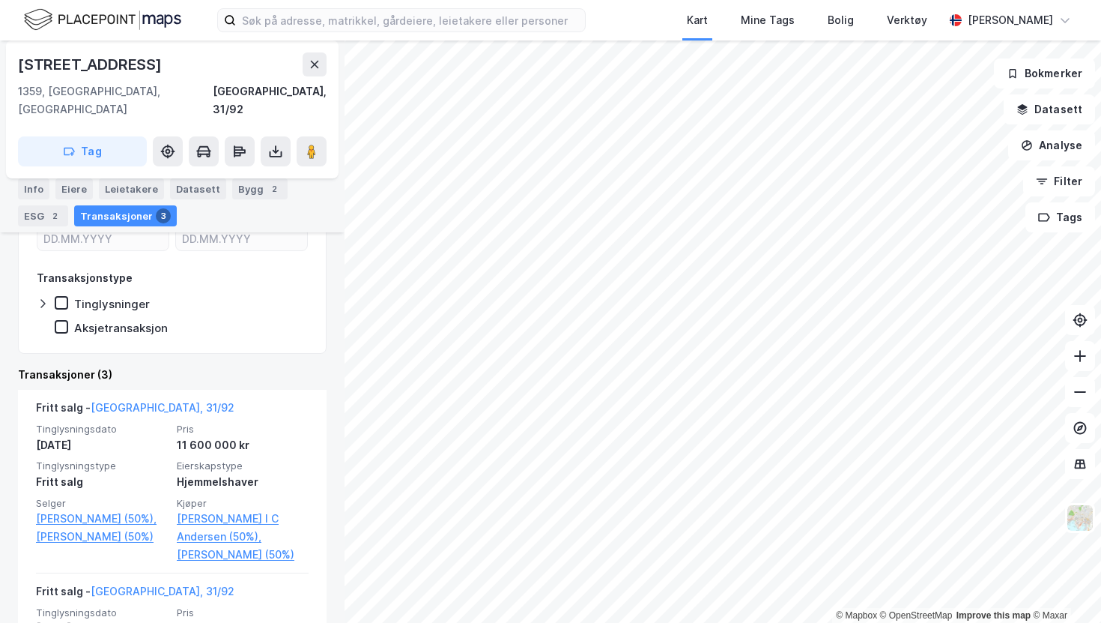
scroll to position [260, 0]
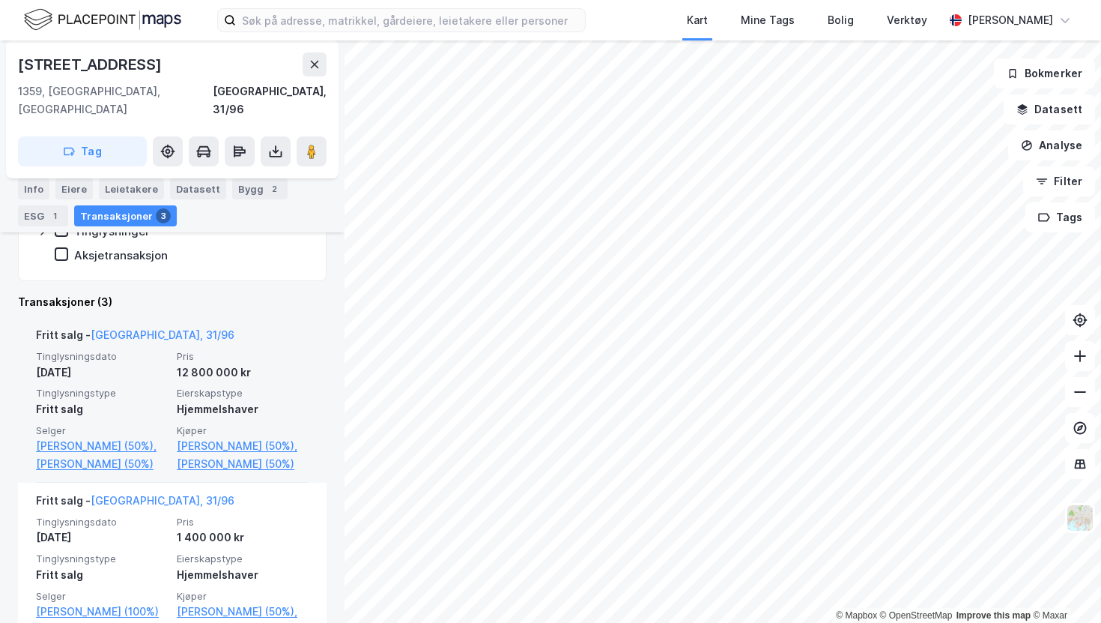
scroll to position [332, 0]
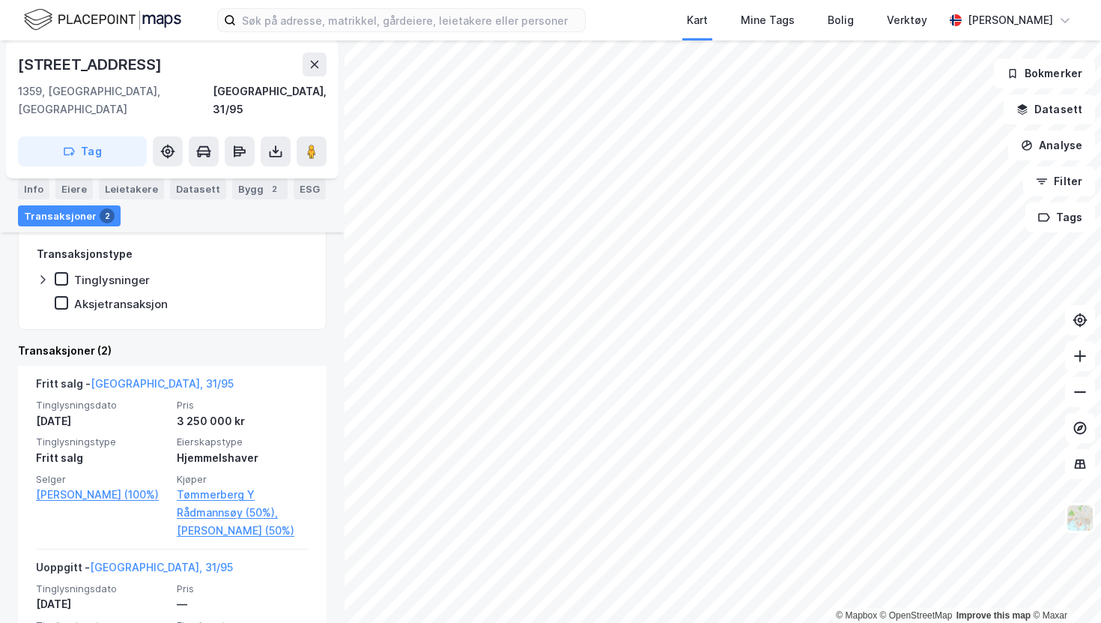
scroll to position [288, 0]
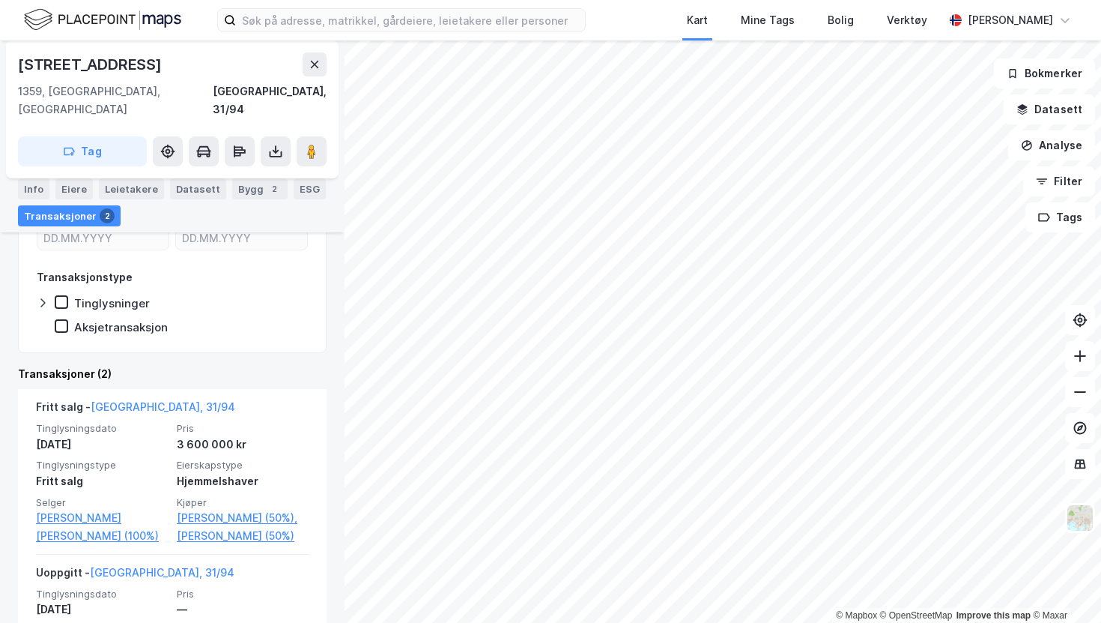
scroll to position [262, 0]
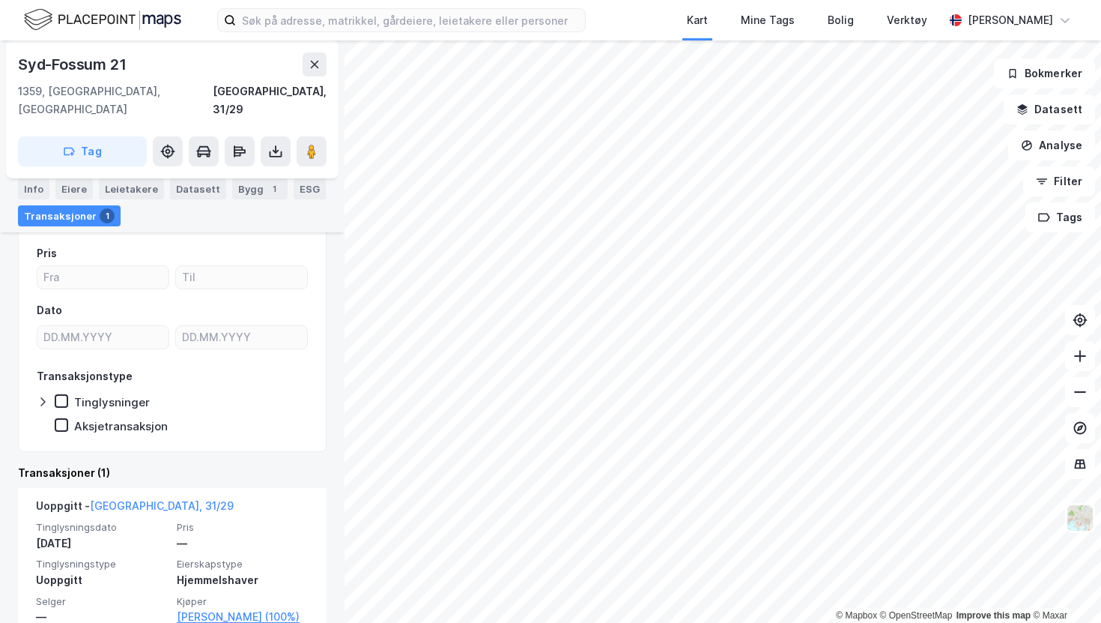
scroll to position [141, 0]
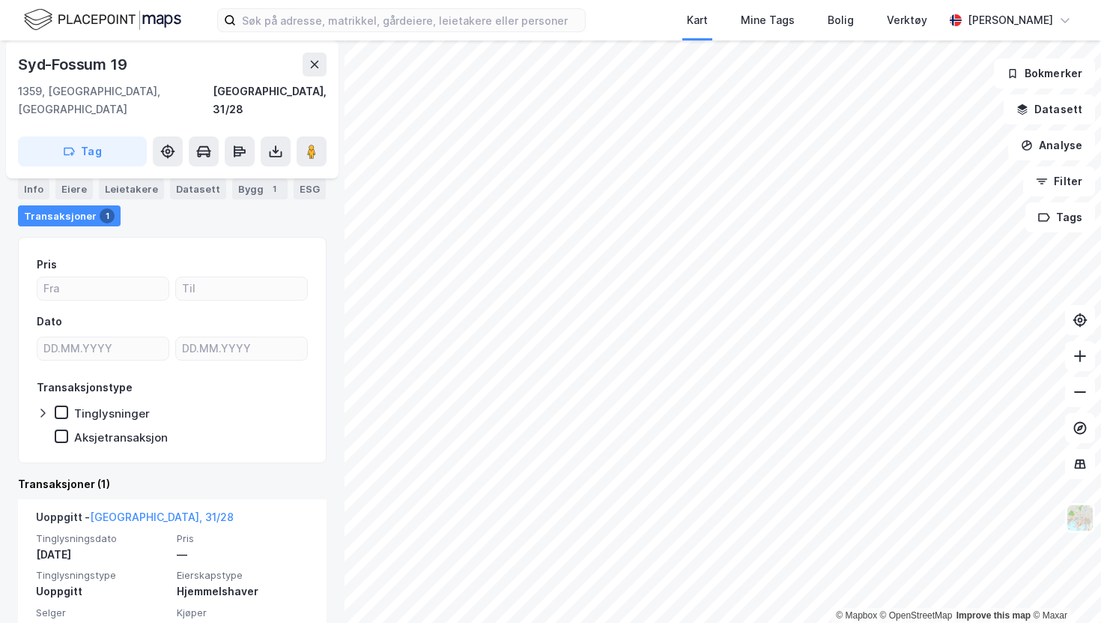
scroll to position [141, 0]
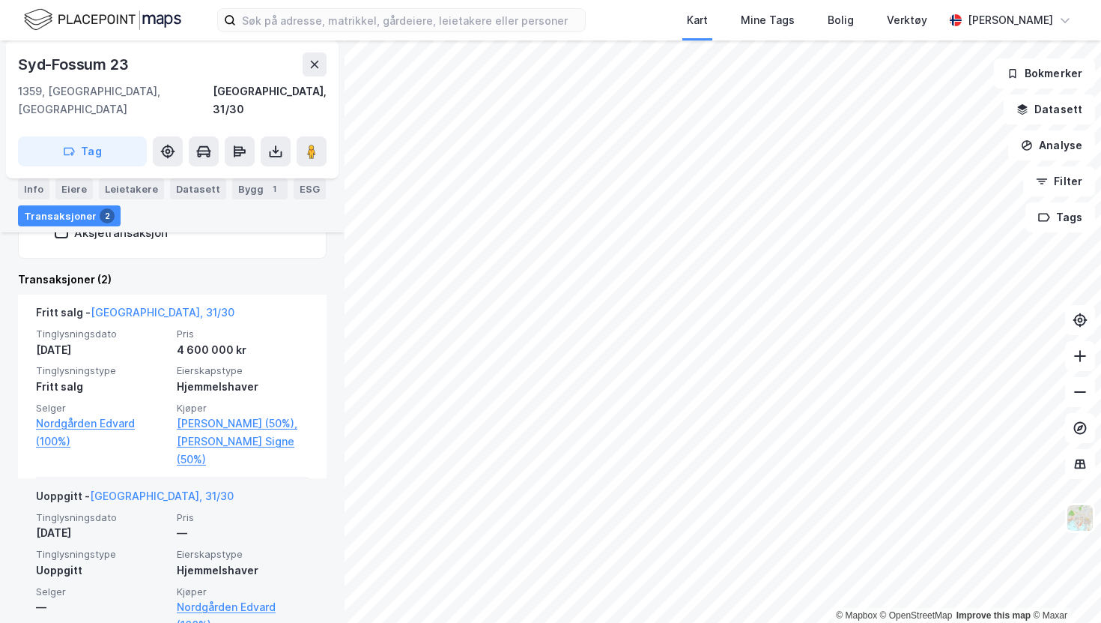
scroll to position [355, 0]
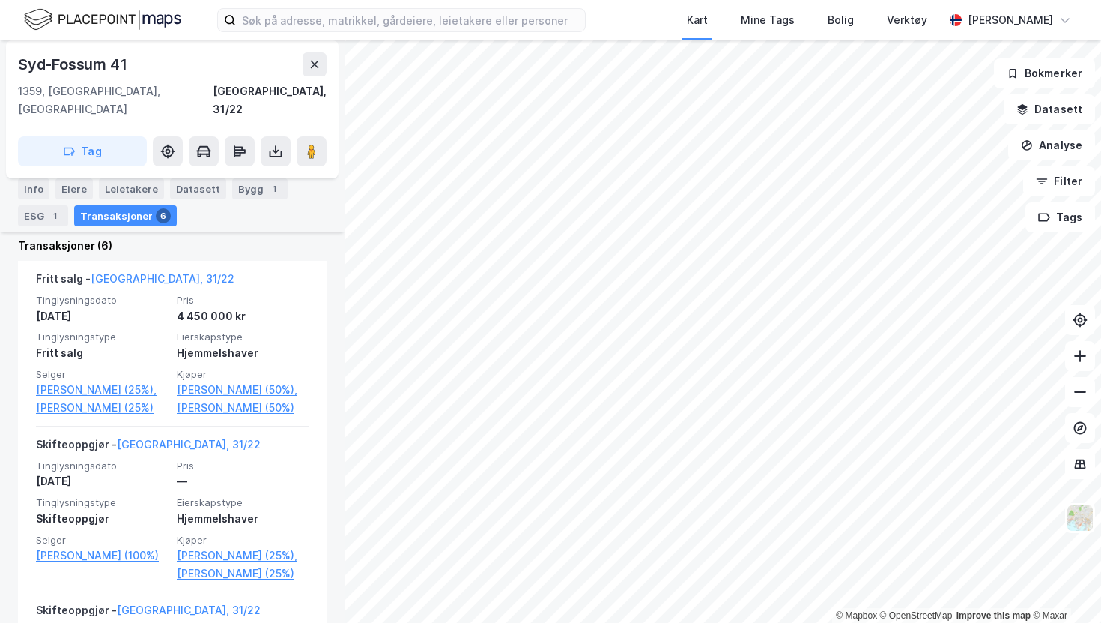
scroll to position [389, 0]
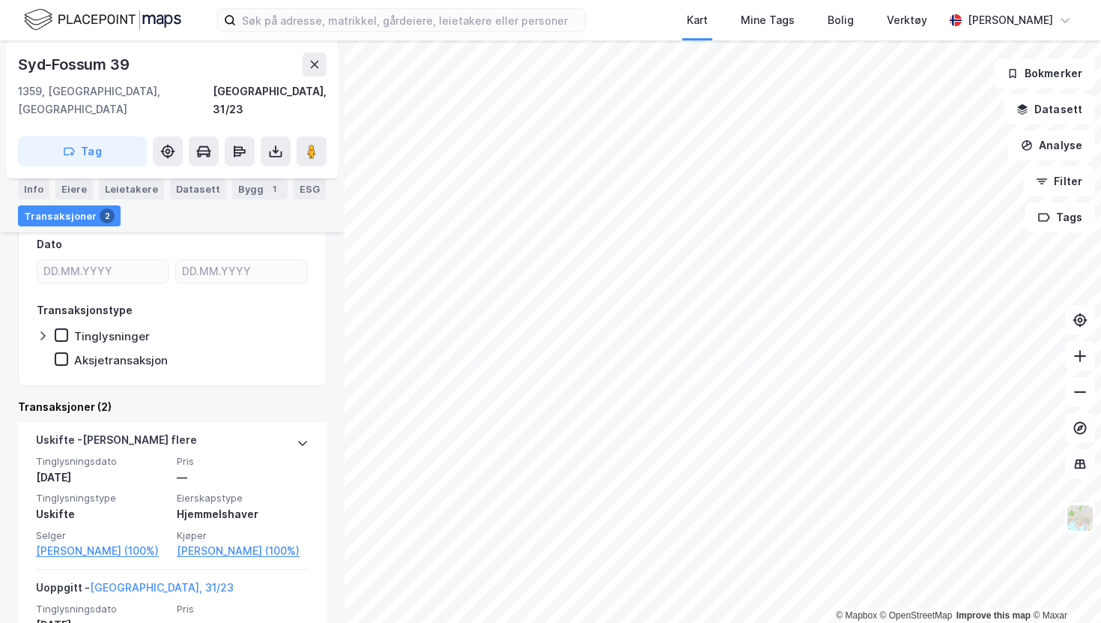
scroll to position [288, 0]
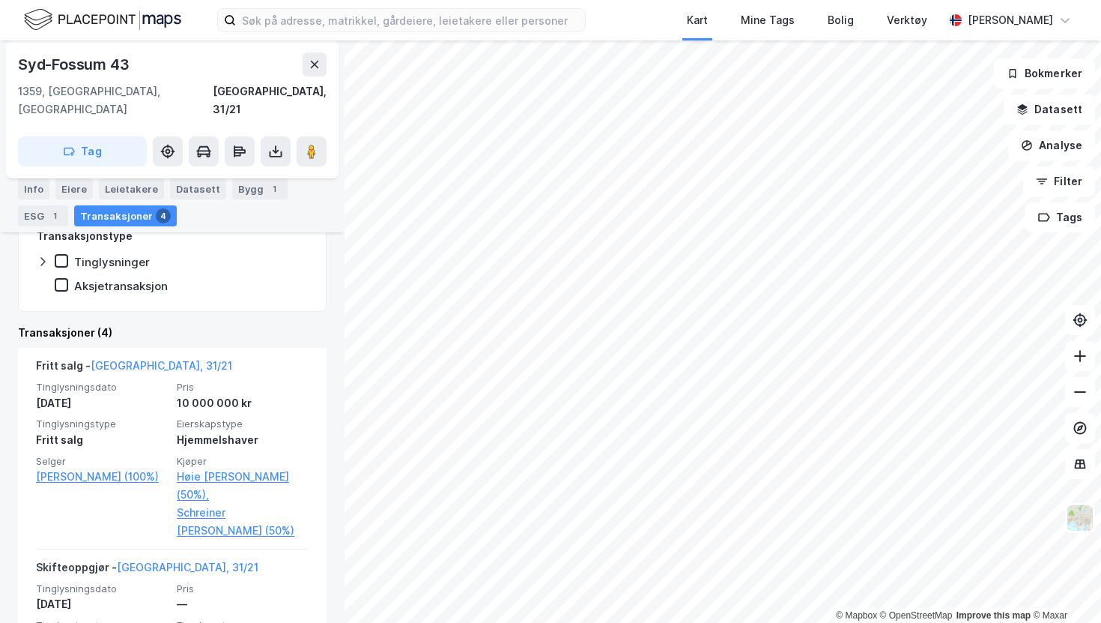
scroll to position [303, 0]
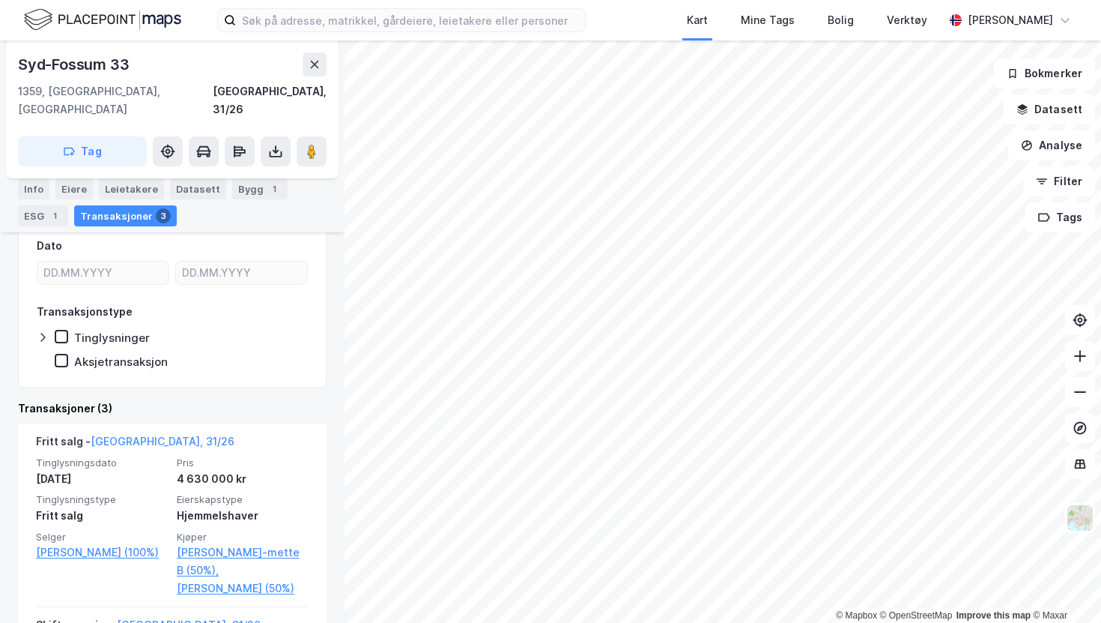
scroll to position [407, 0]
